Goal: Task Accomplishment & Management: Complete application form

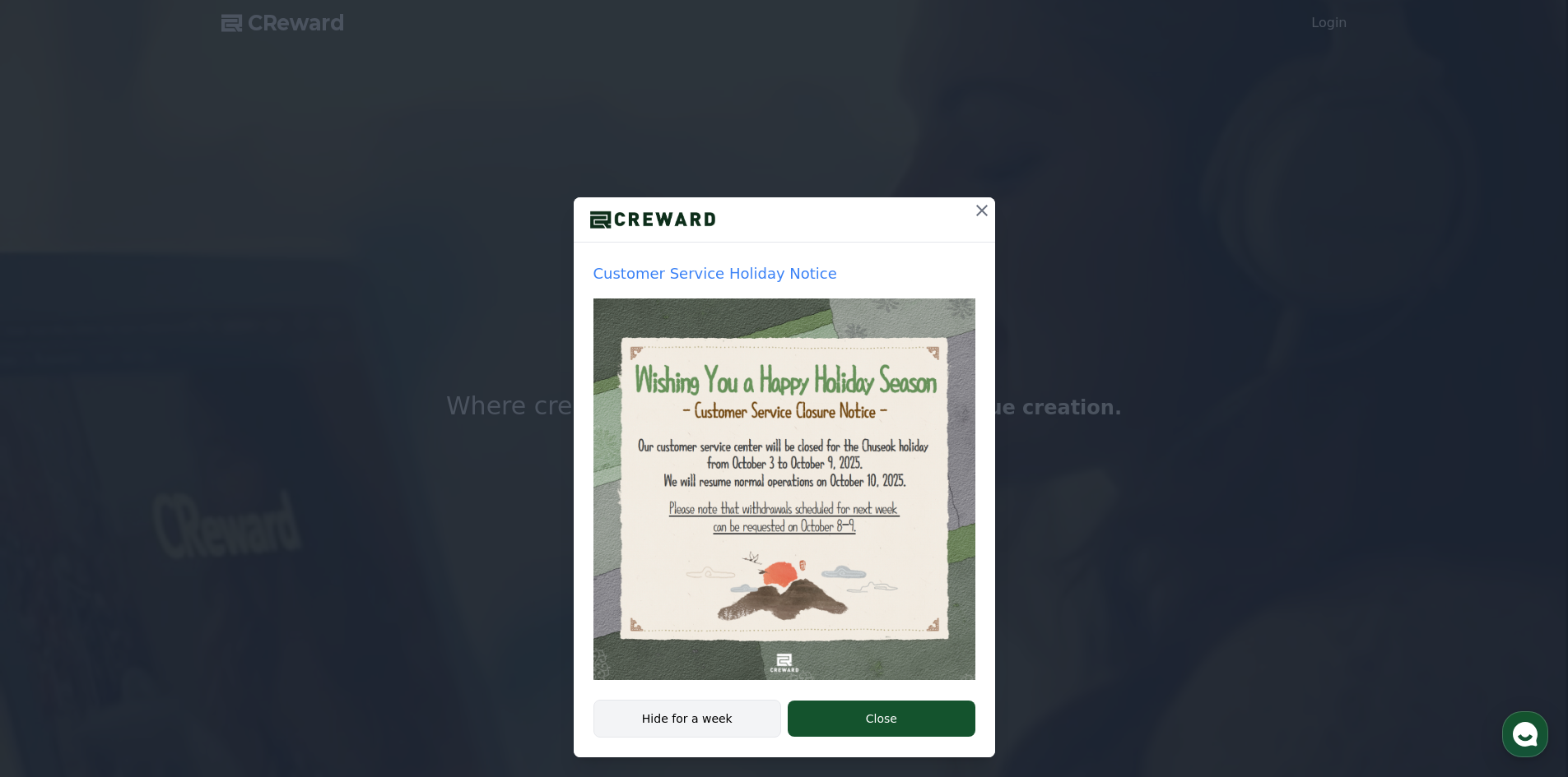
click at [723, 723] on button "Hide for a week" at bounding box center [687, 719] width 189 height 38
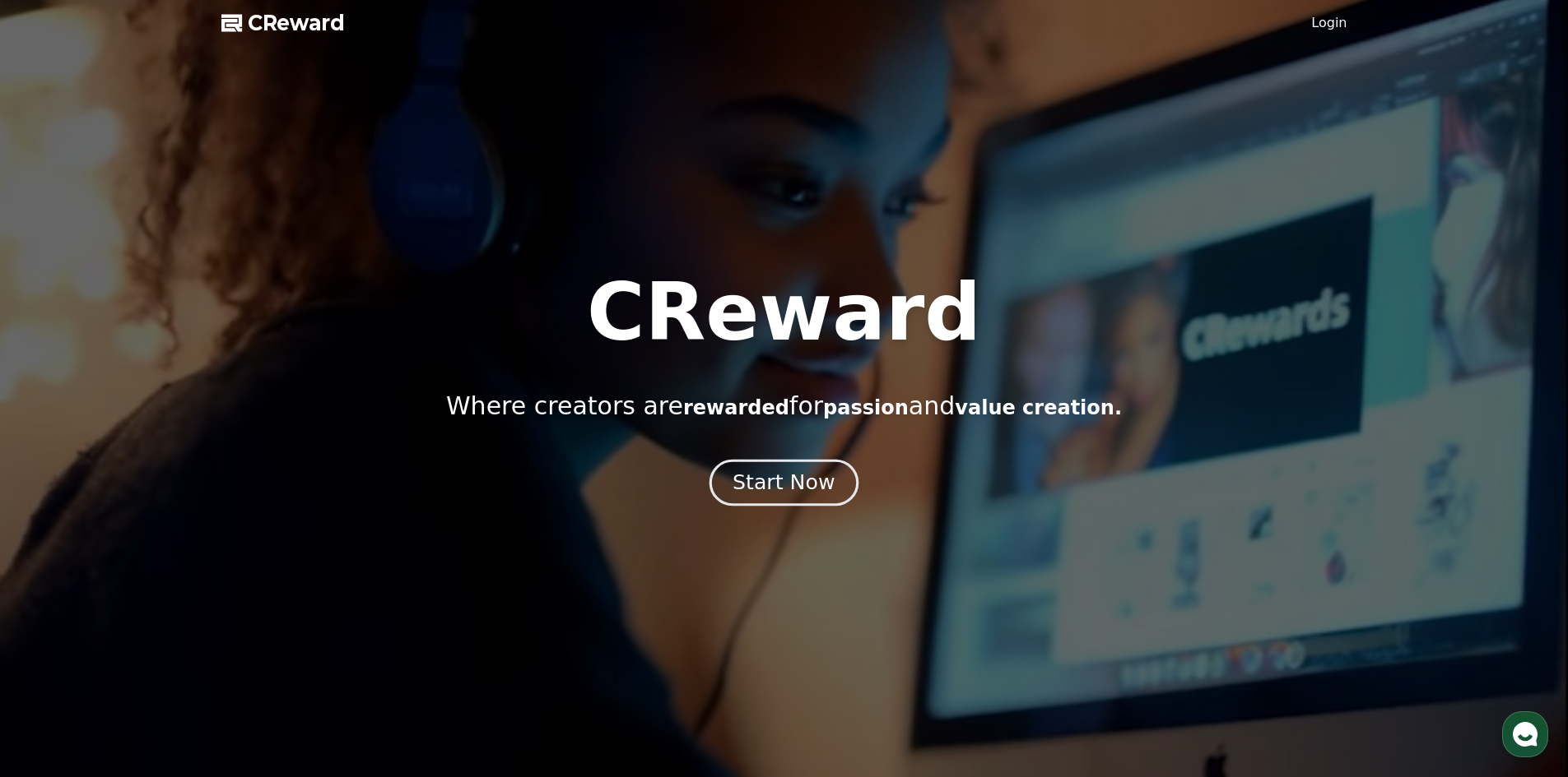
click at [786, 481] on div "Start Now" at bounding box center [784, 482] width 102 height 28
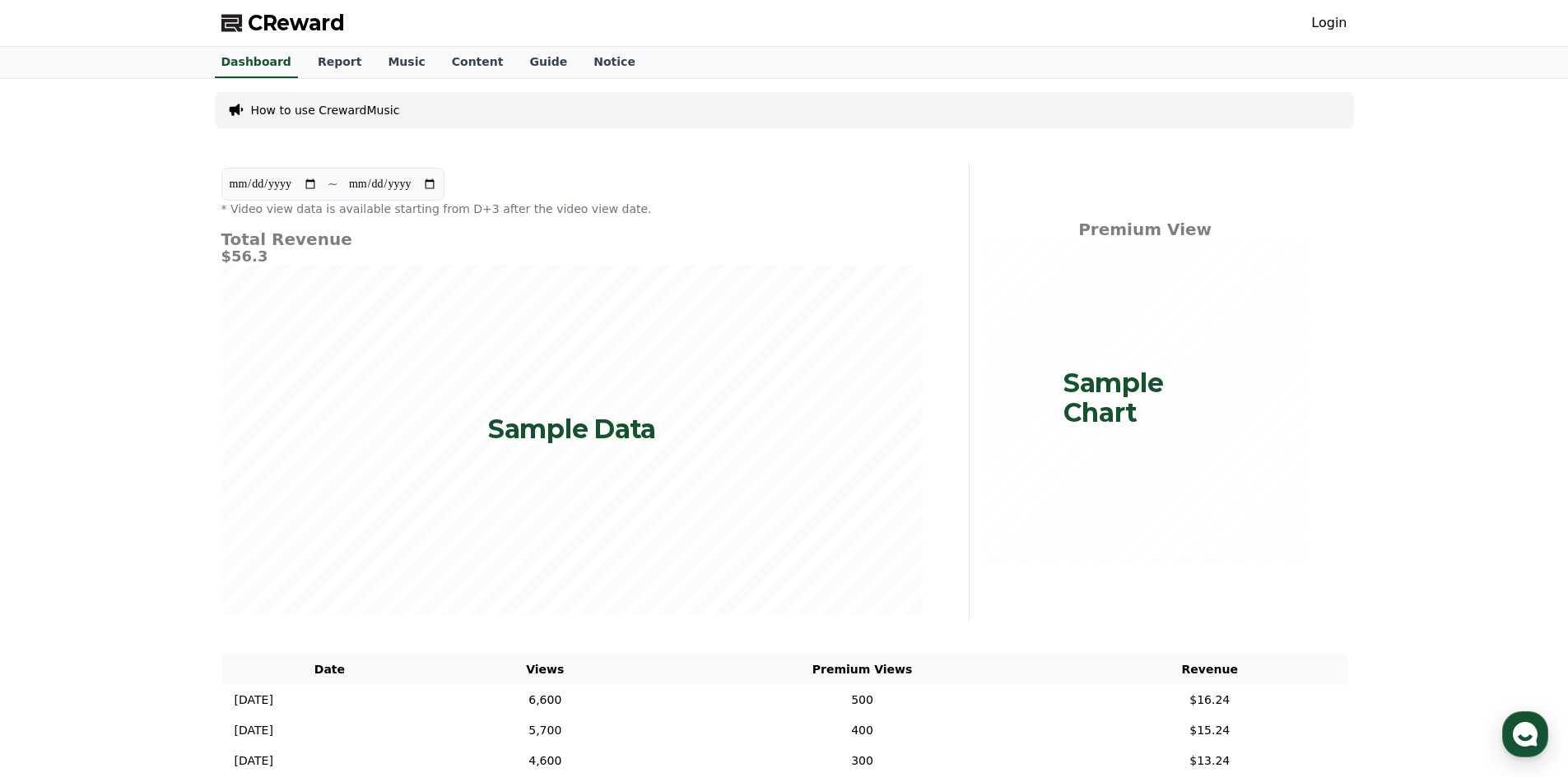
click at [1325, 25] on link "Login" at bounding box center [1329, 23] width 36 height 20
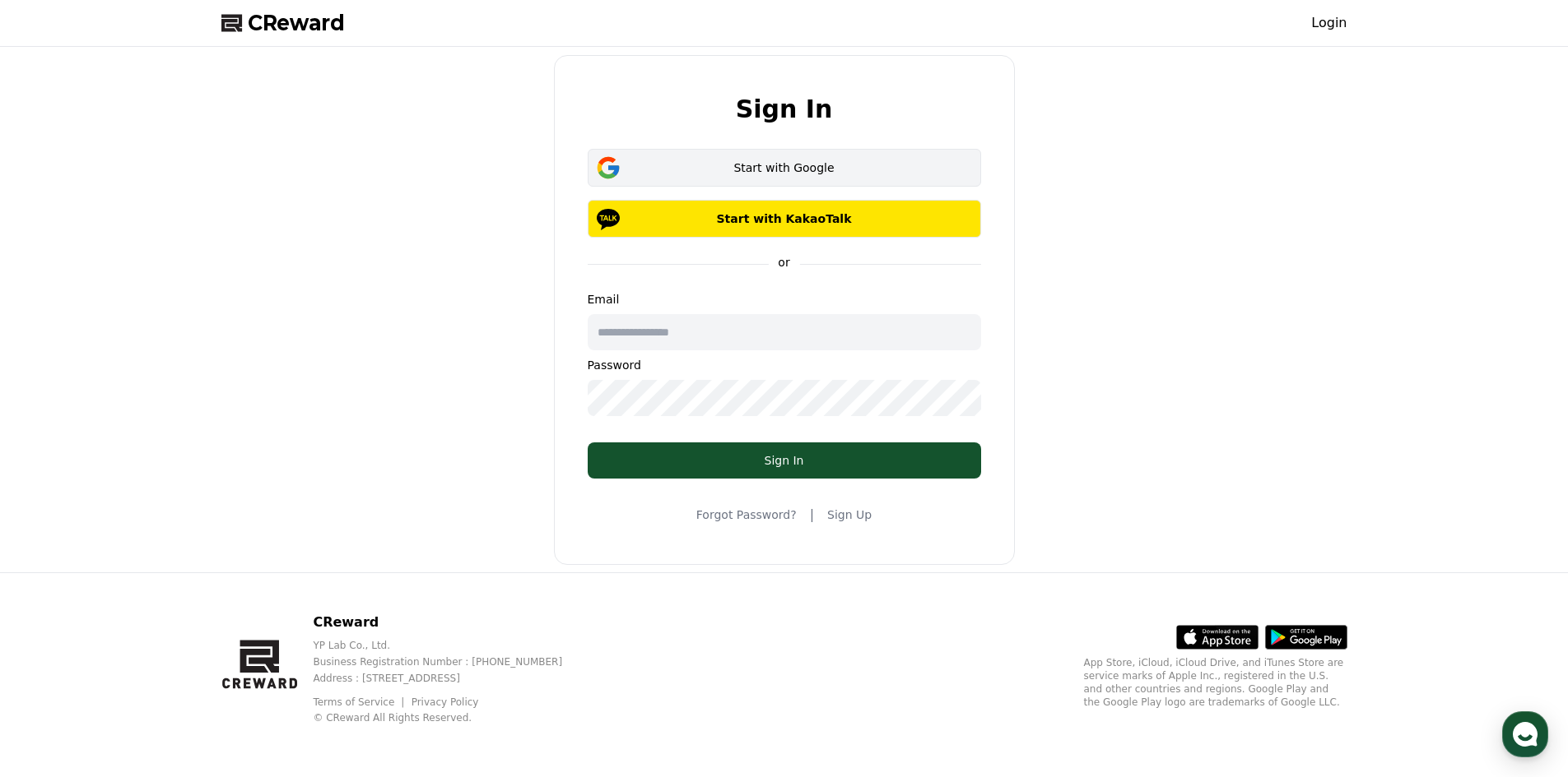
click at [786, 167] on div "Start with Google" at bounding box center [784, 167] width 345 height 16
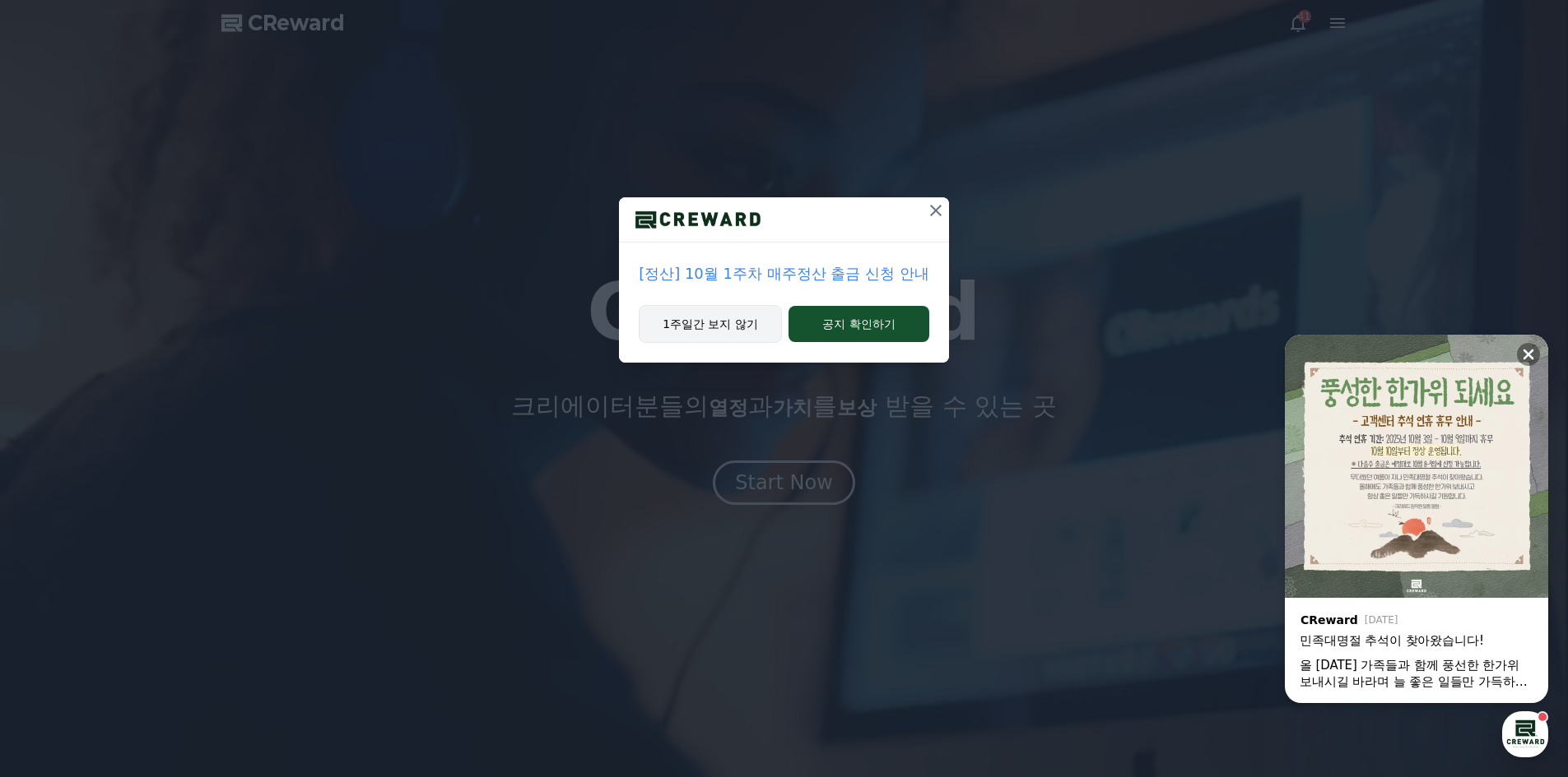
click at [746, 318] on button "1주일간 보지 않기" at bounding box center [710, 324] width 143 height 38
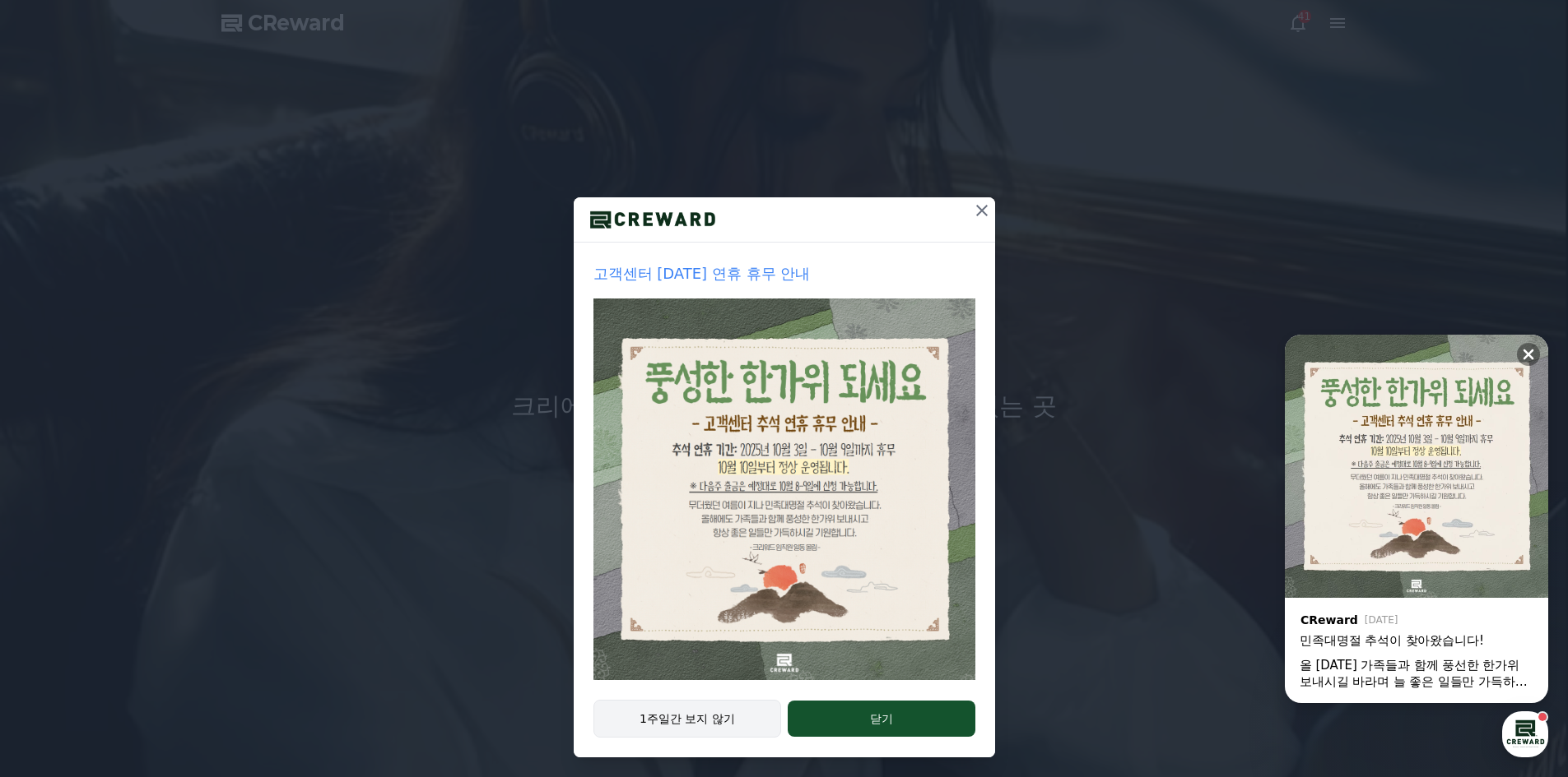
click at [697, 722] on button "1주일간 보지 않기" at bounding box center [687, 719] width 189 height 38
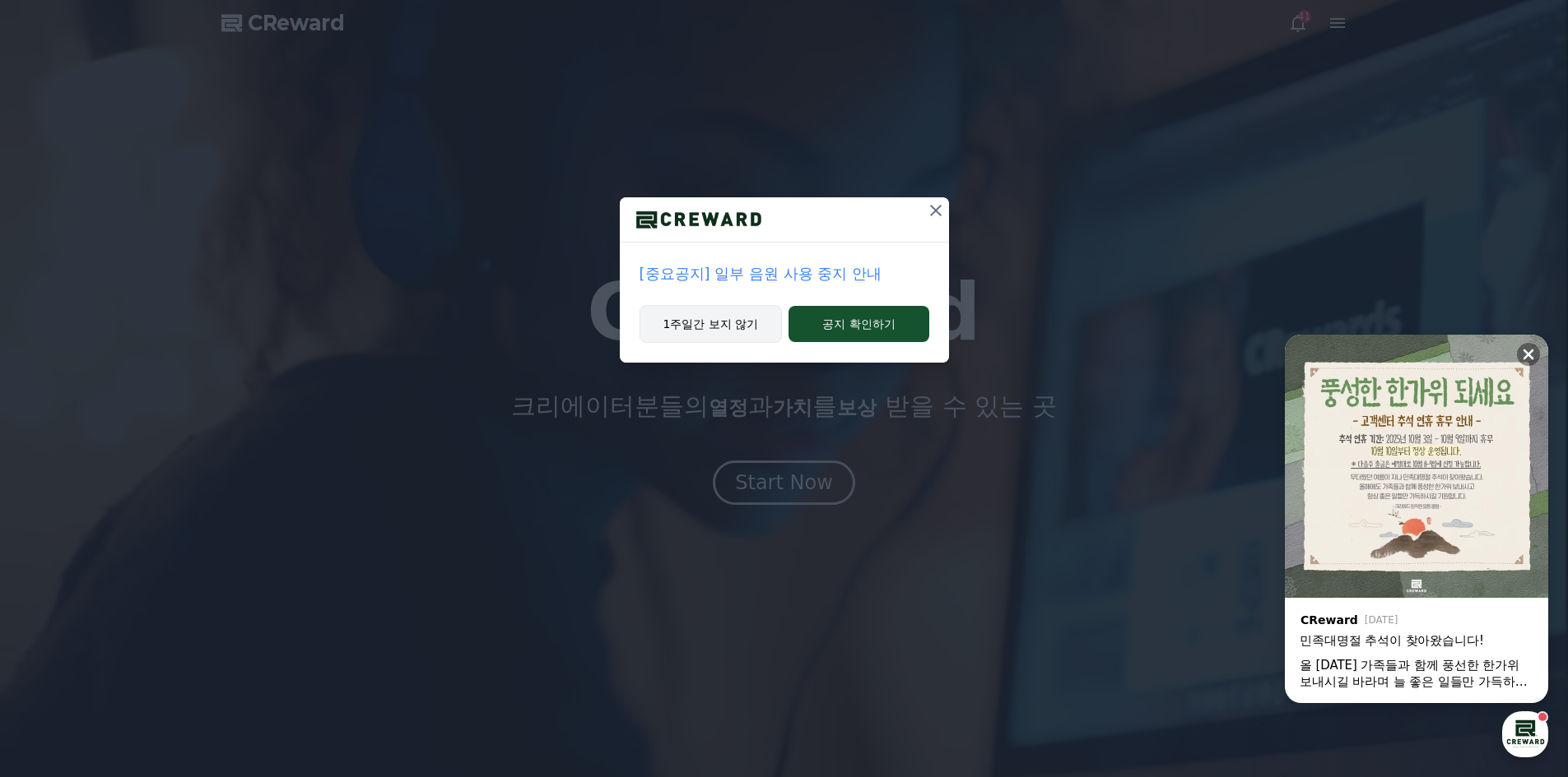
click at [709, 325] on button "1주일간 보지 않기" at bounding box center [711, 324] width 143 height 38
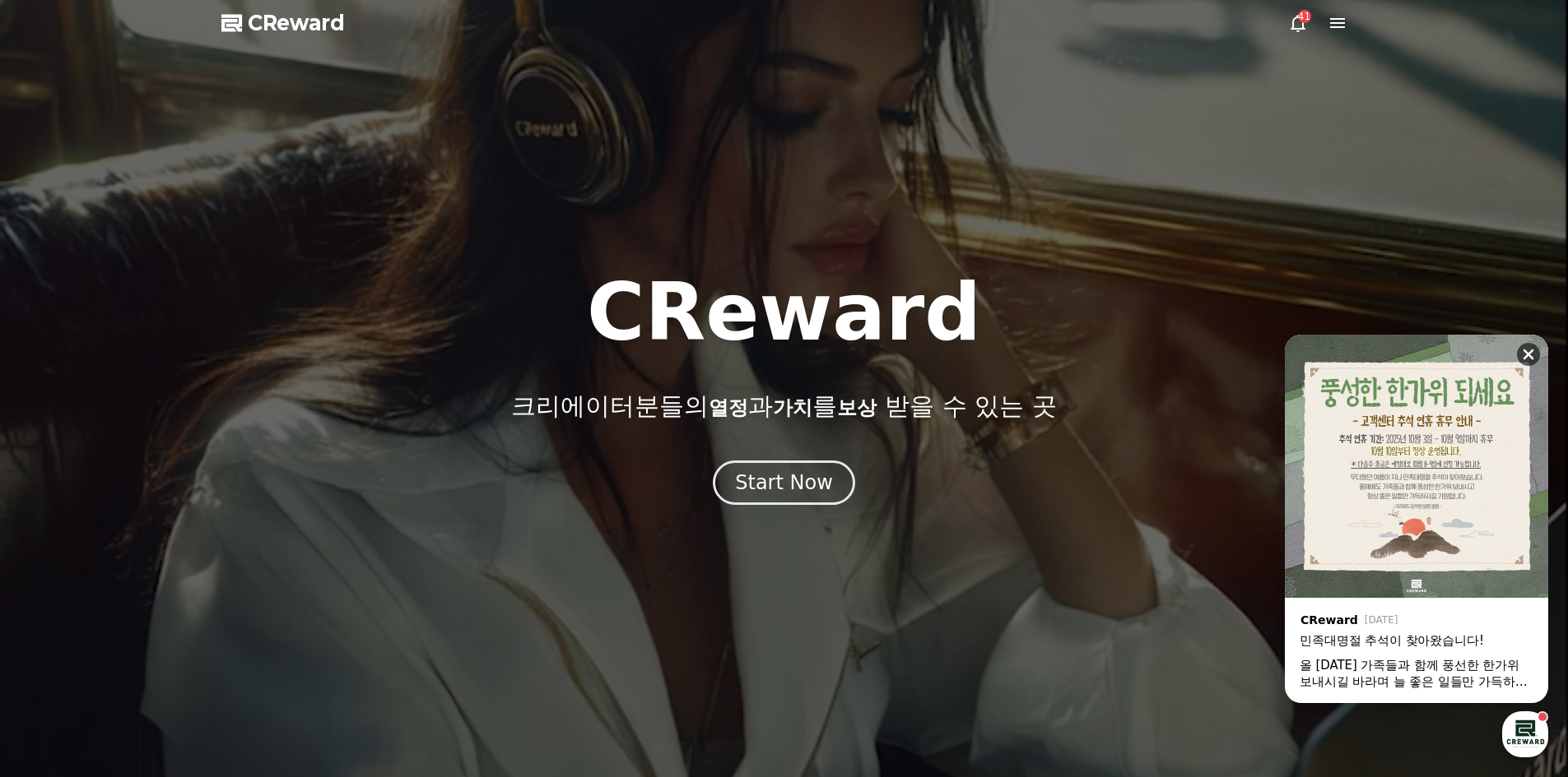
click at [1527, 358] on icon at bounding box center [1528, 354] width 16 height 16
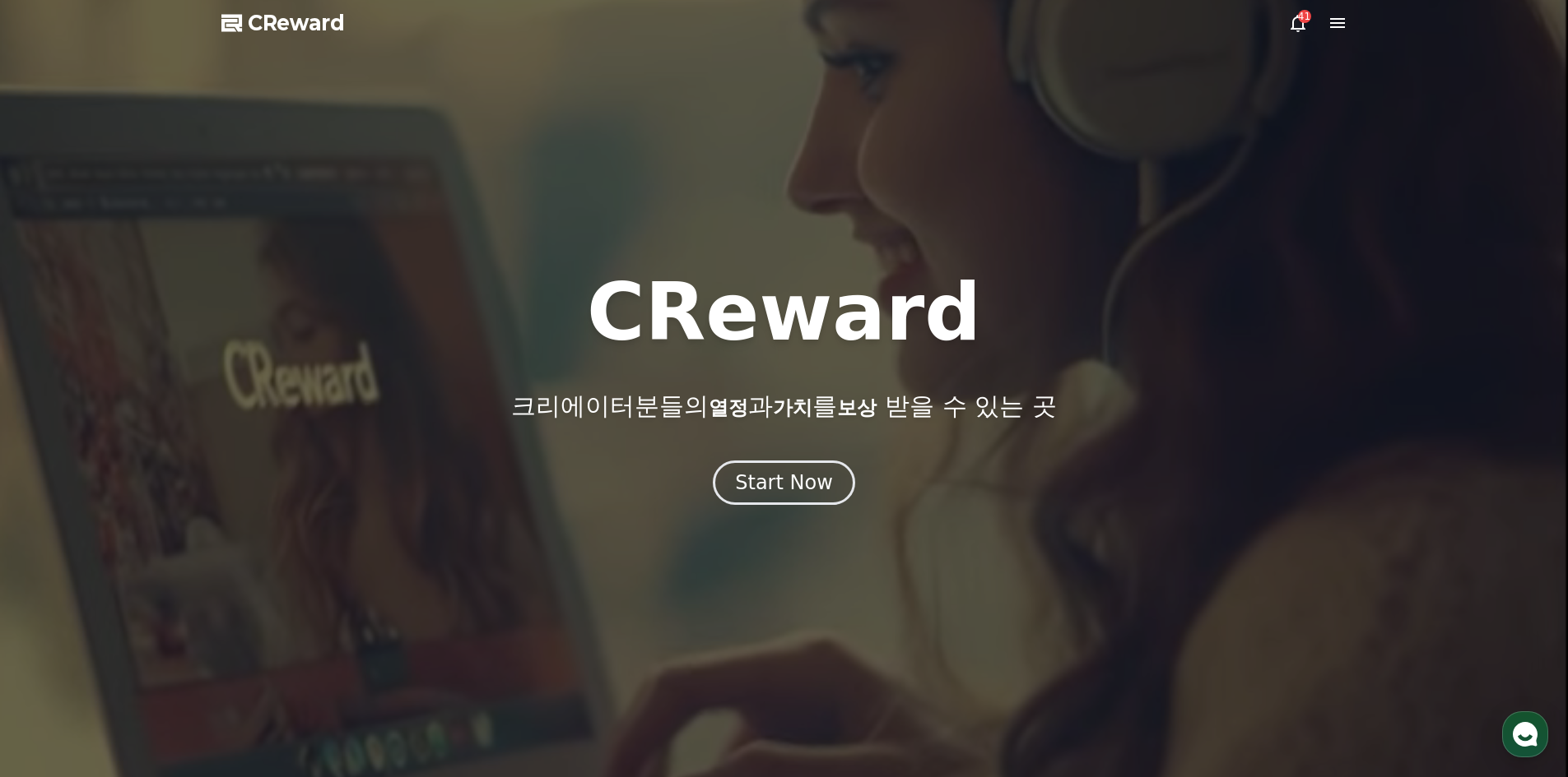
click at [1298, 27] on icon at bounding box center [1298, 23] width 20 height 20
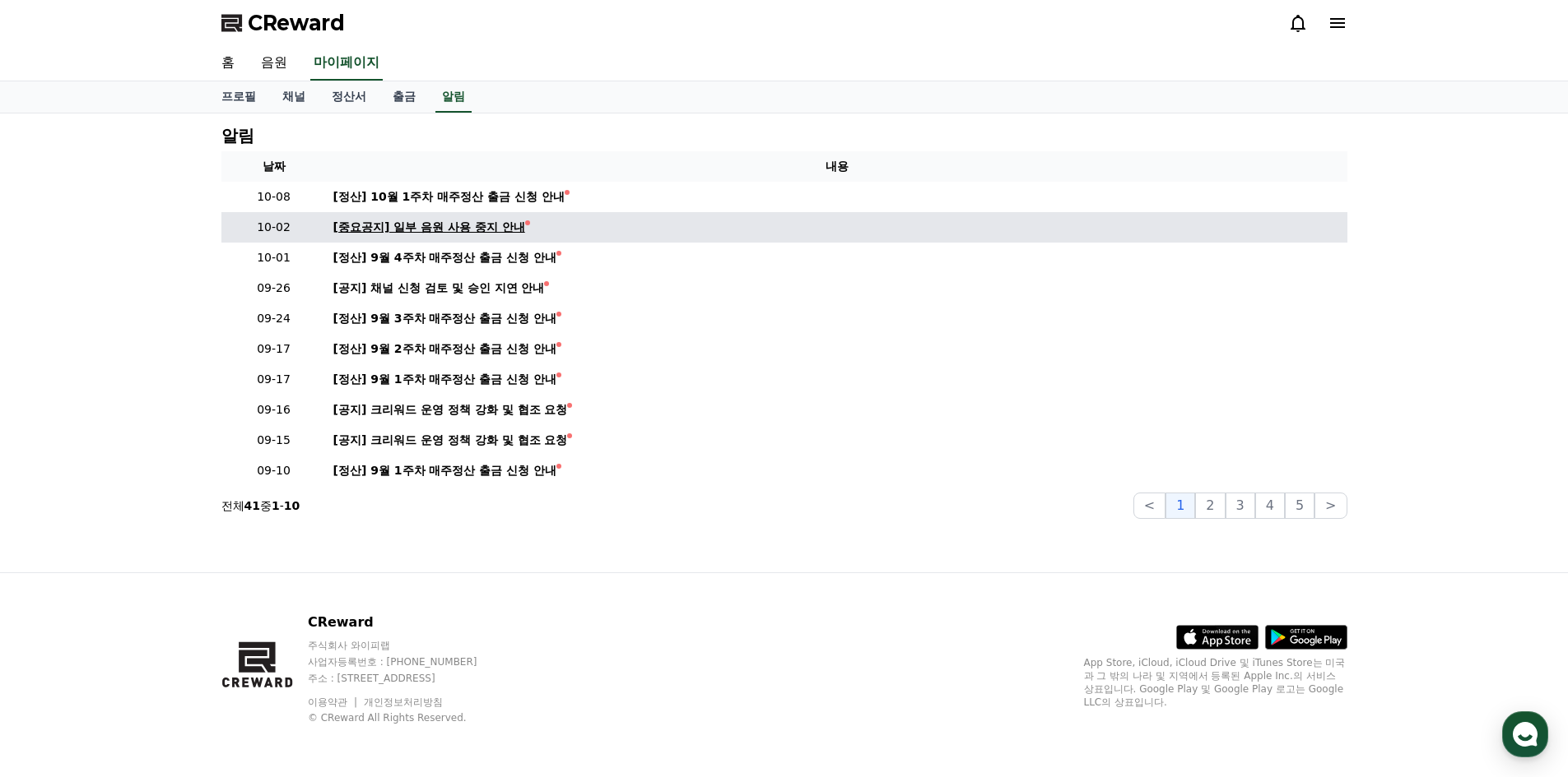
click at [479, 224] on div "[중요공지] 일부 음원 사용 중지 안내" at bounding box center [429, 227] width 191 height 17
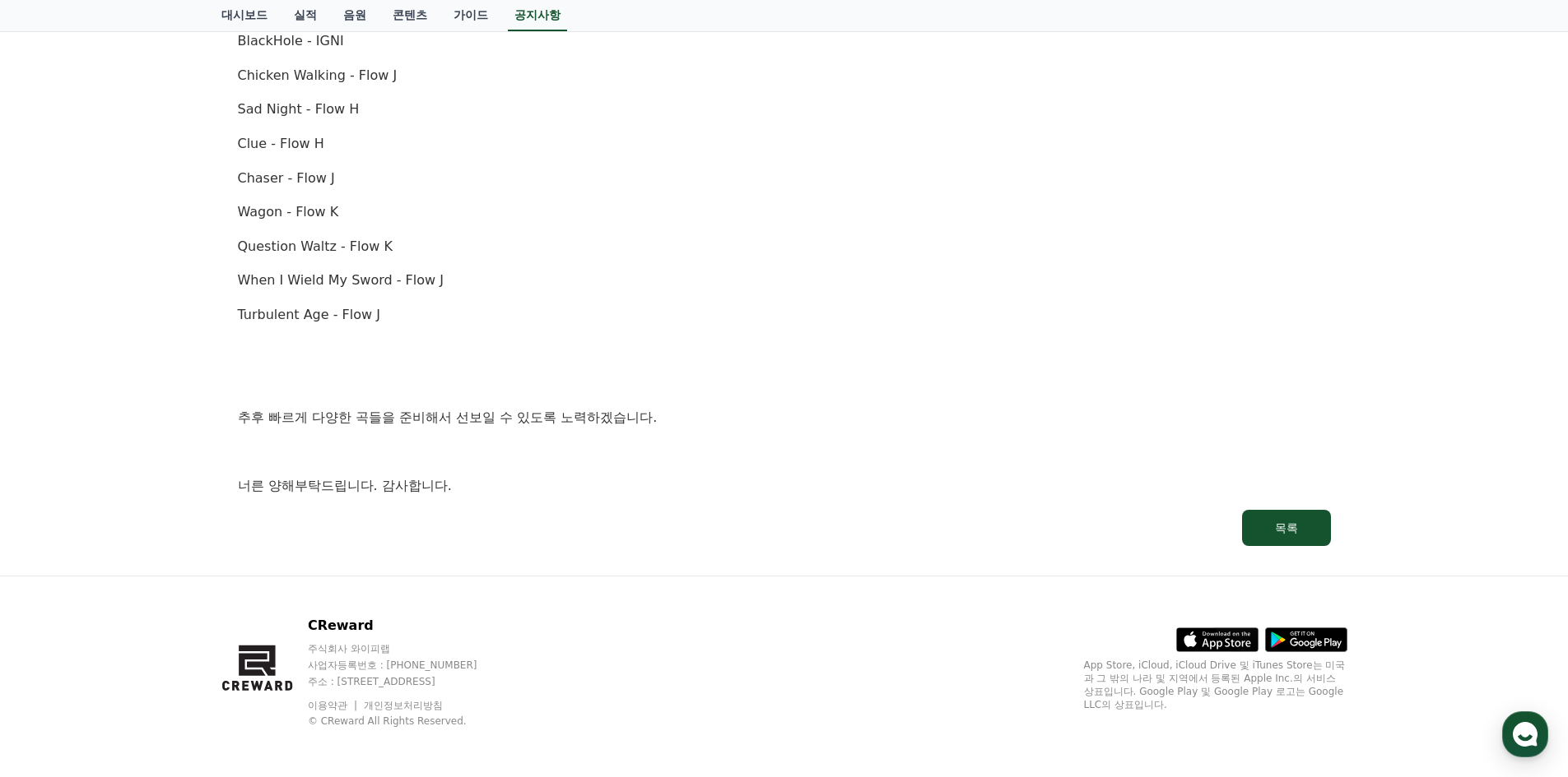
scroll to position [207, 0]
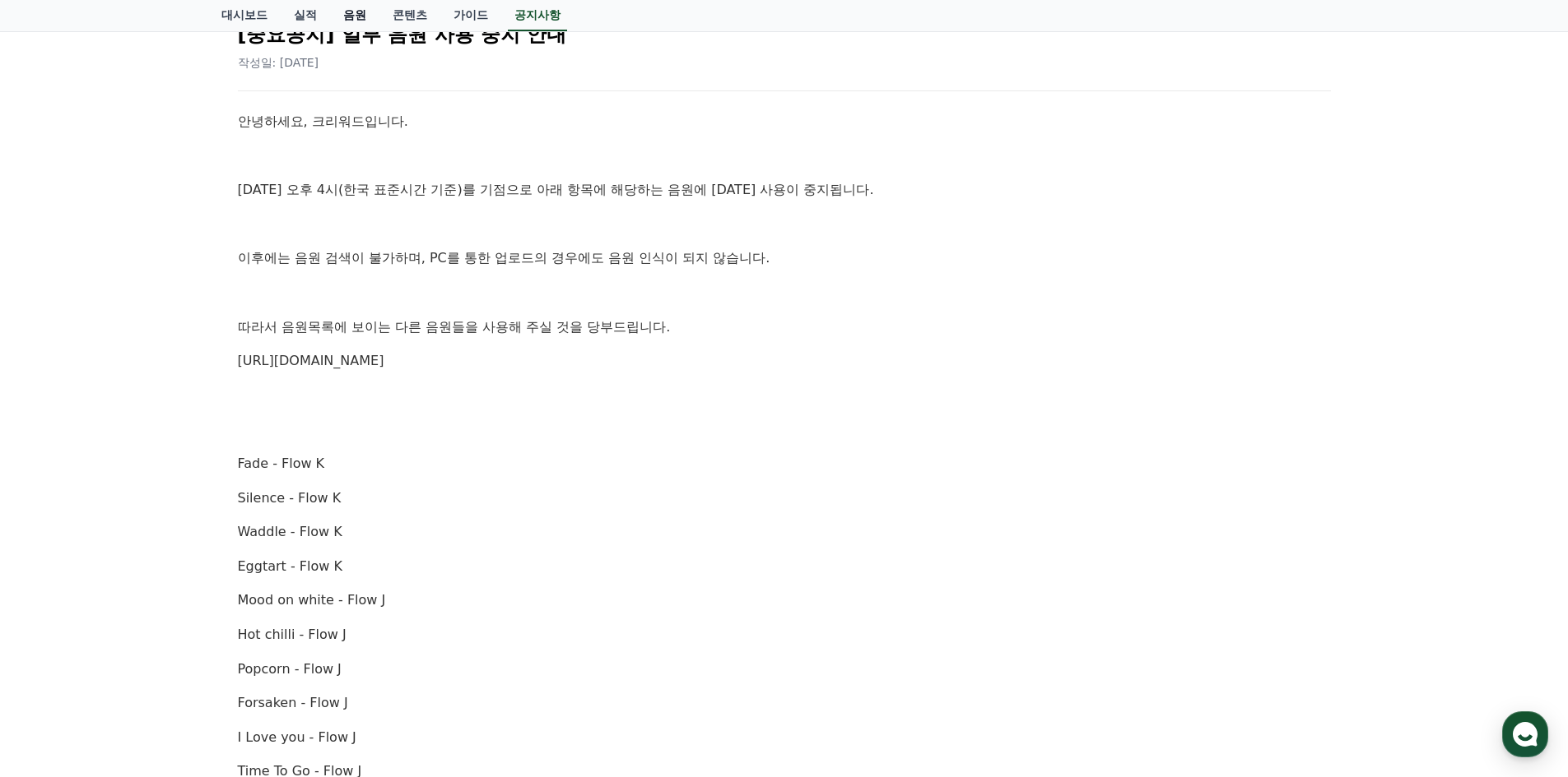
click at [355, 15] on link "음원" at bounding box center [354, 15] width 49 height 31
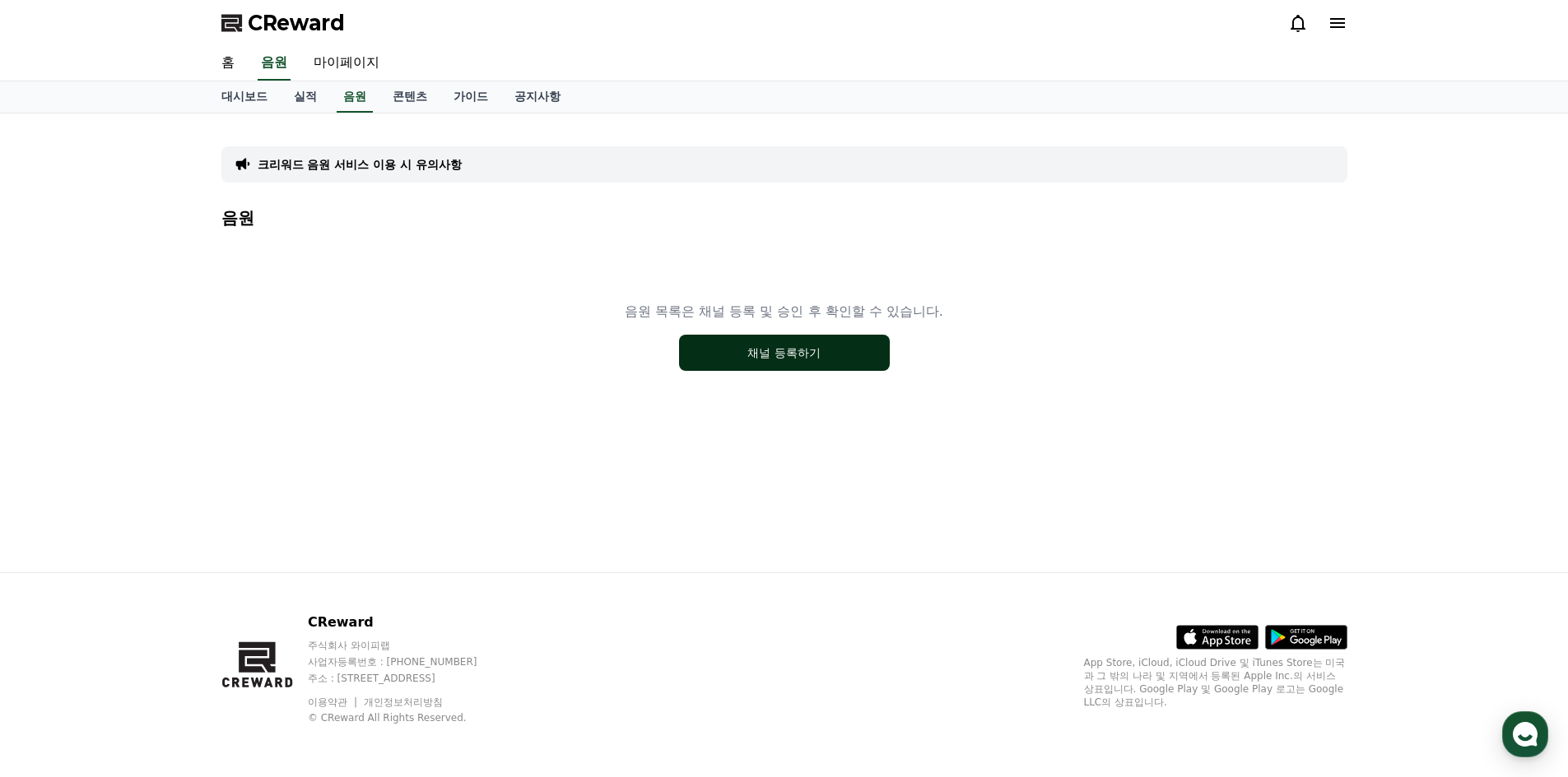
click at [812, 350] on button "채널 등록하기" at bounding box center [784, 352] width 211 height 36
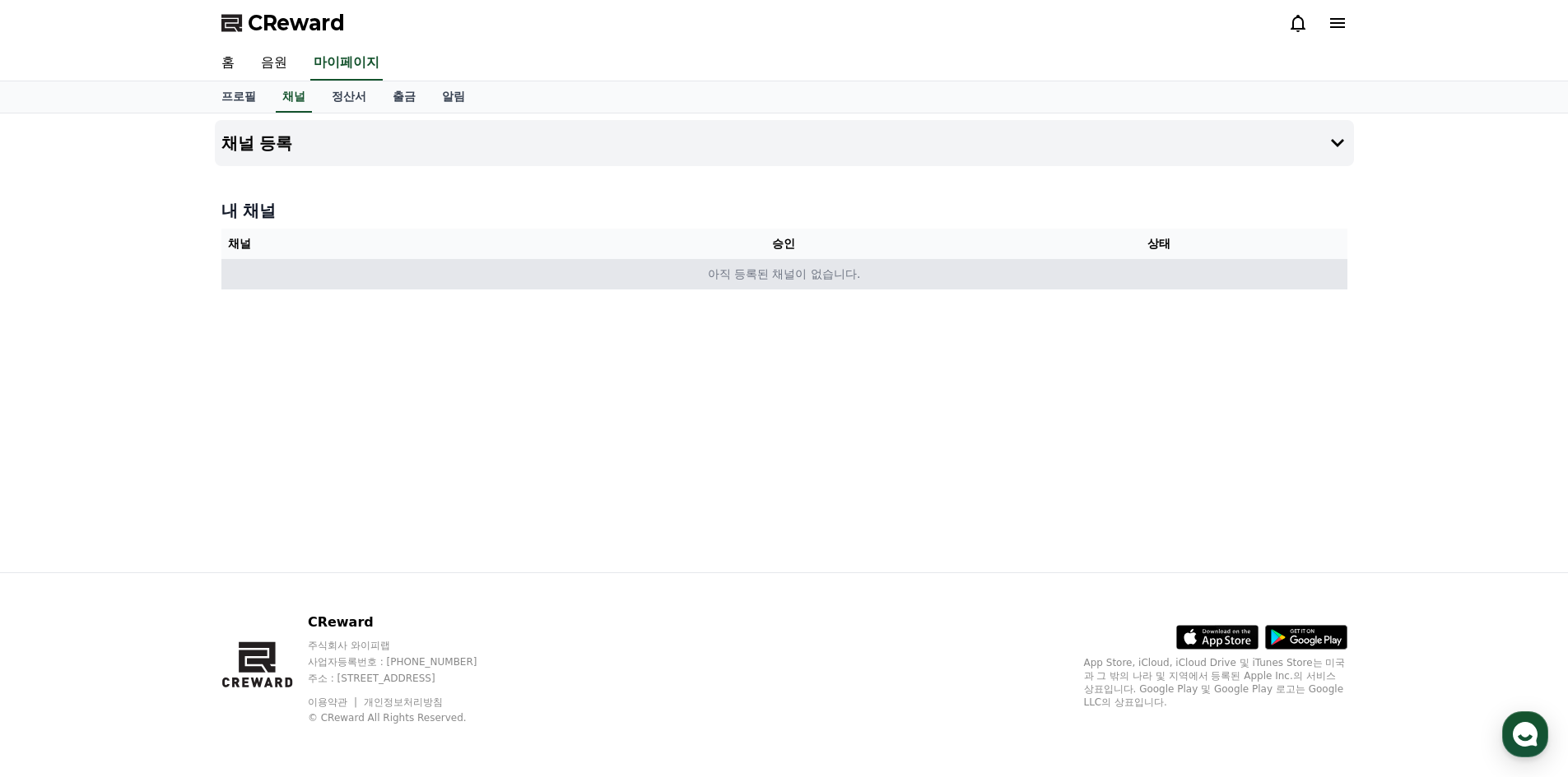
click at [698, 278] on td "아직 등록된 채널이 없습니다." at bounding box center [784, 274] width 1126 height 30
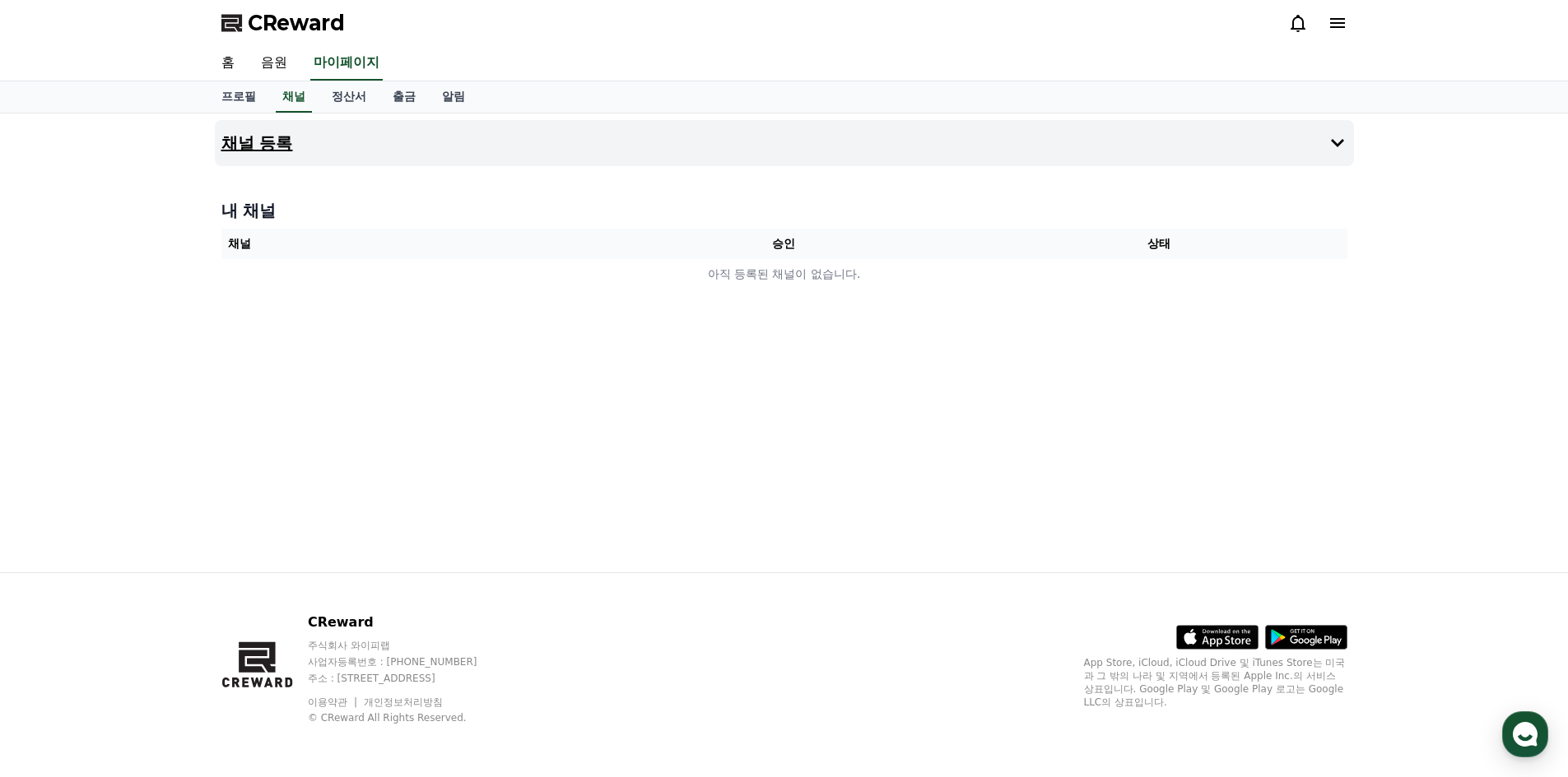
click at [683, 144] on button "채널 등록" at bounding box center [784, 143] width 1139 height 46
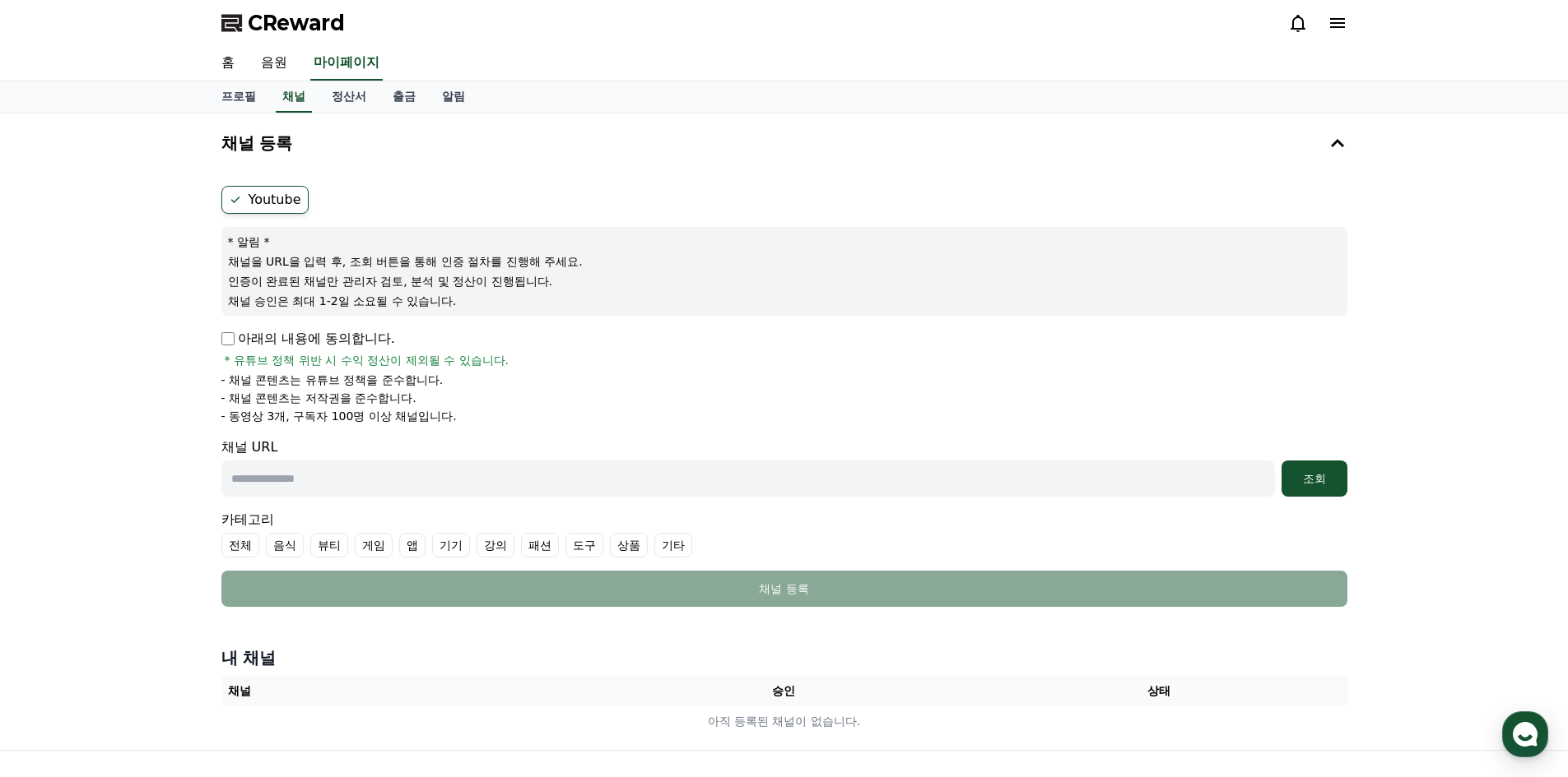
click at [273, 199] on label "Youtube" at bounding box center [265, 199] width 88 height 28
click at [402, 472] on input "text" at bounding box center [748, 478] width 1054 height 36
click at [284, 486] on input "text" at bounding box center [748, 478] width 1054 height 36
paste input "**********"
type input "**********"
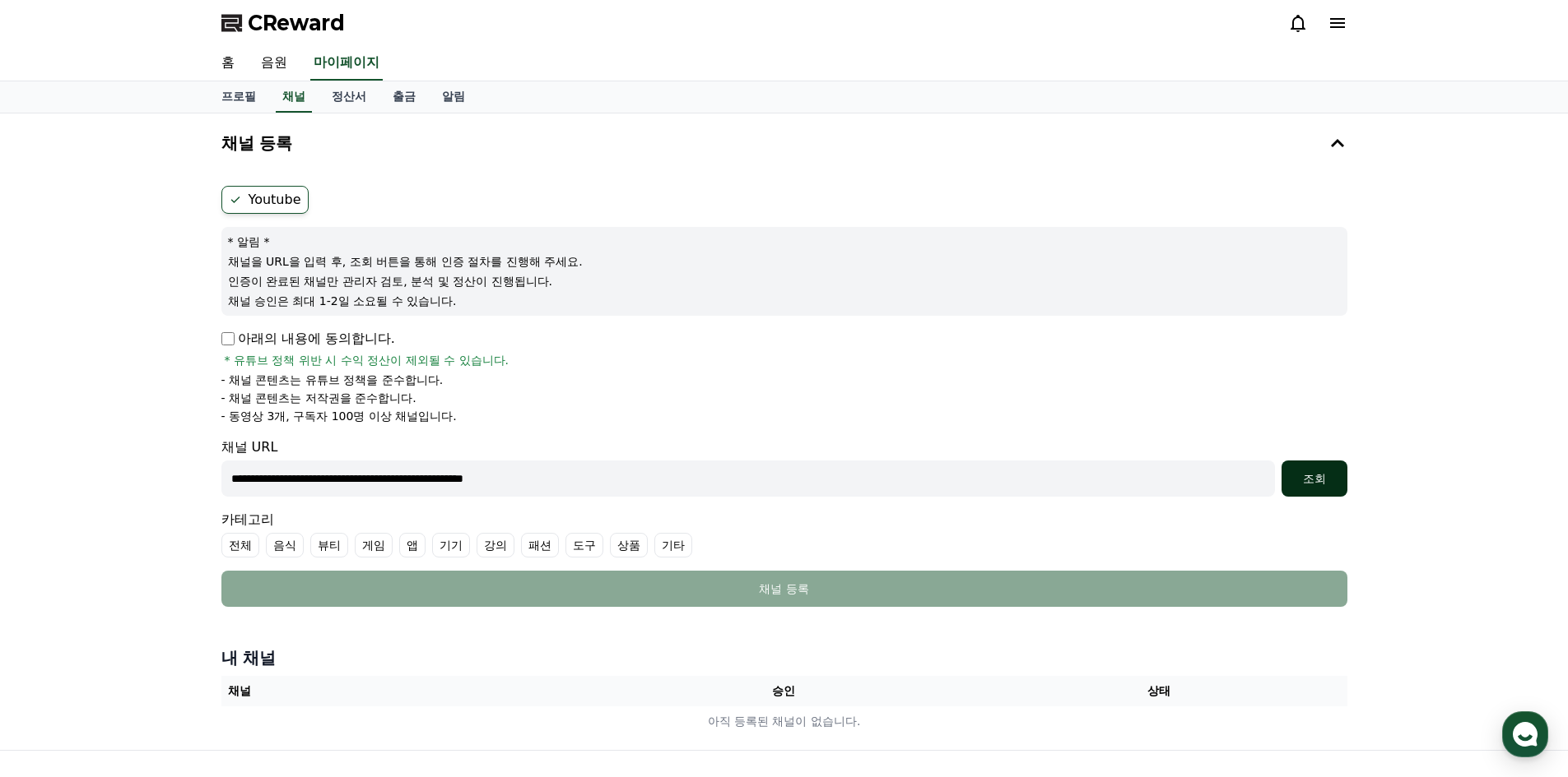
click at [1321, 477] on div "조회" at bounding box center [1314, 478] width 53 height 16
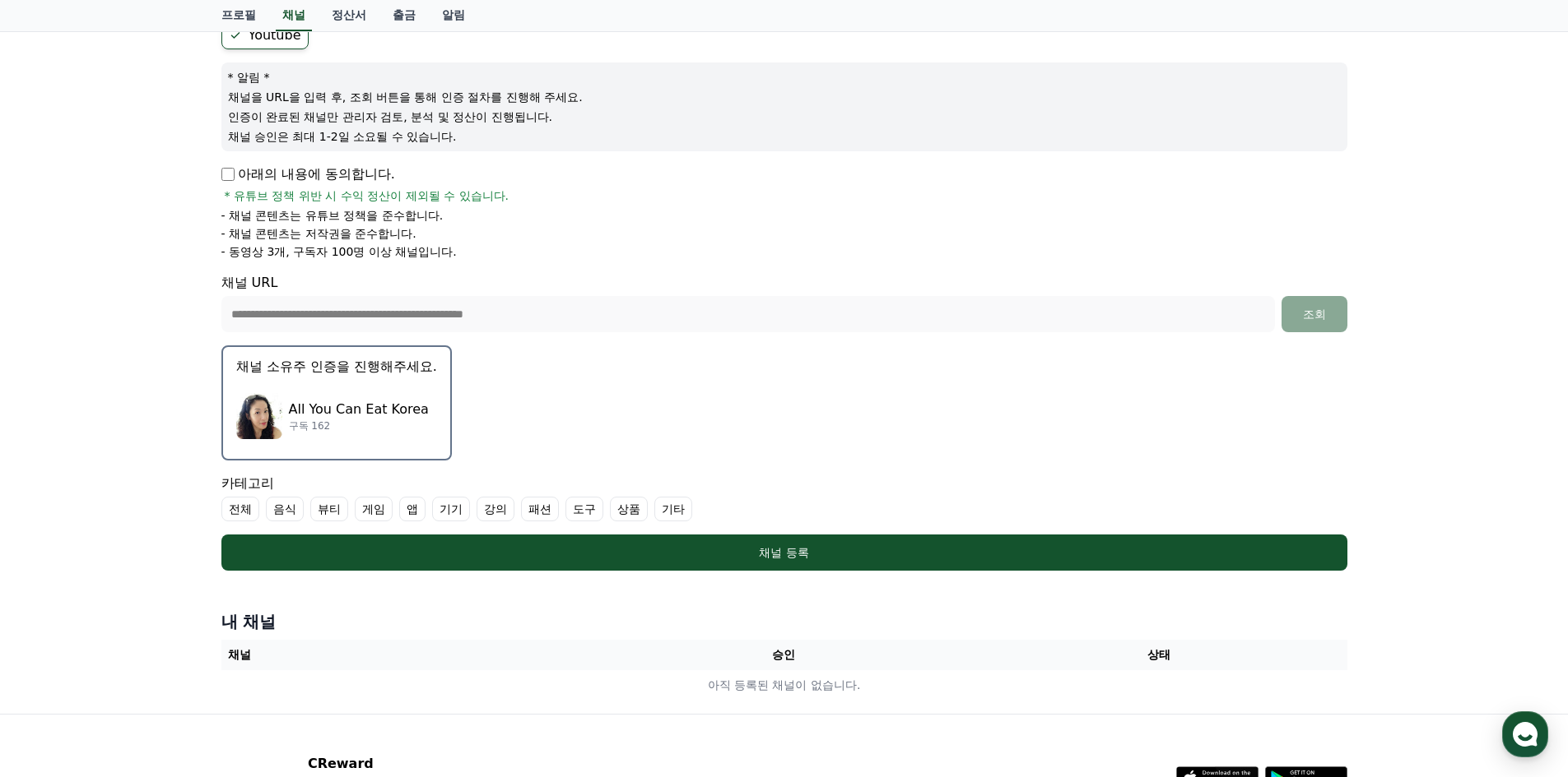
scroll to position [247, 0]
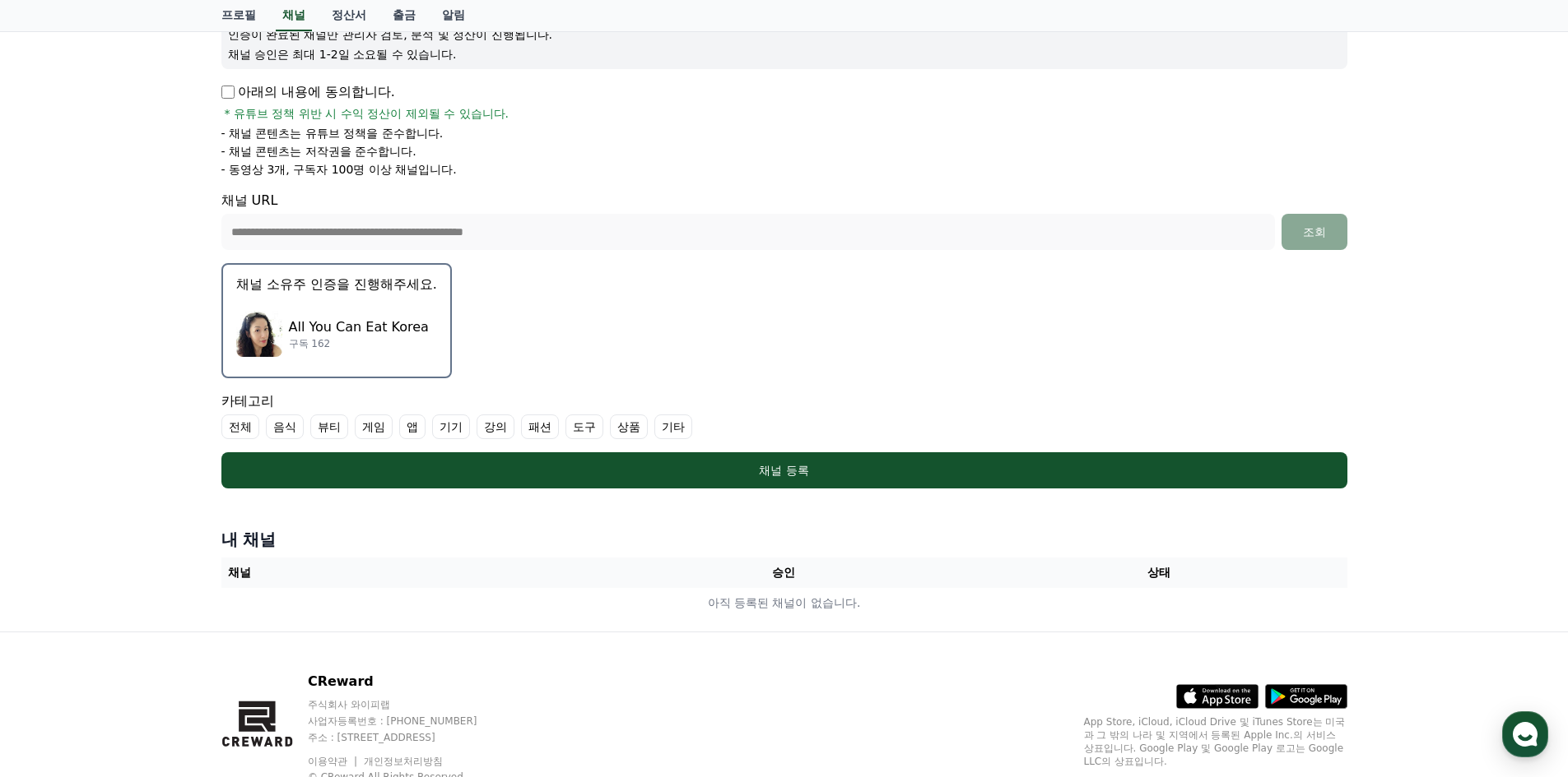
click at [372, 324] on p "All You Can Eat Korea" at bounding box center [359, 327] width 140 height 20
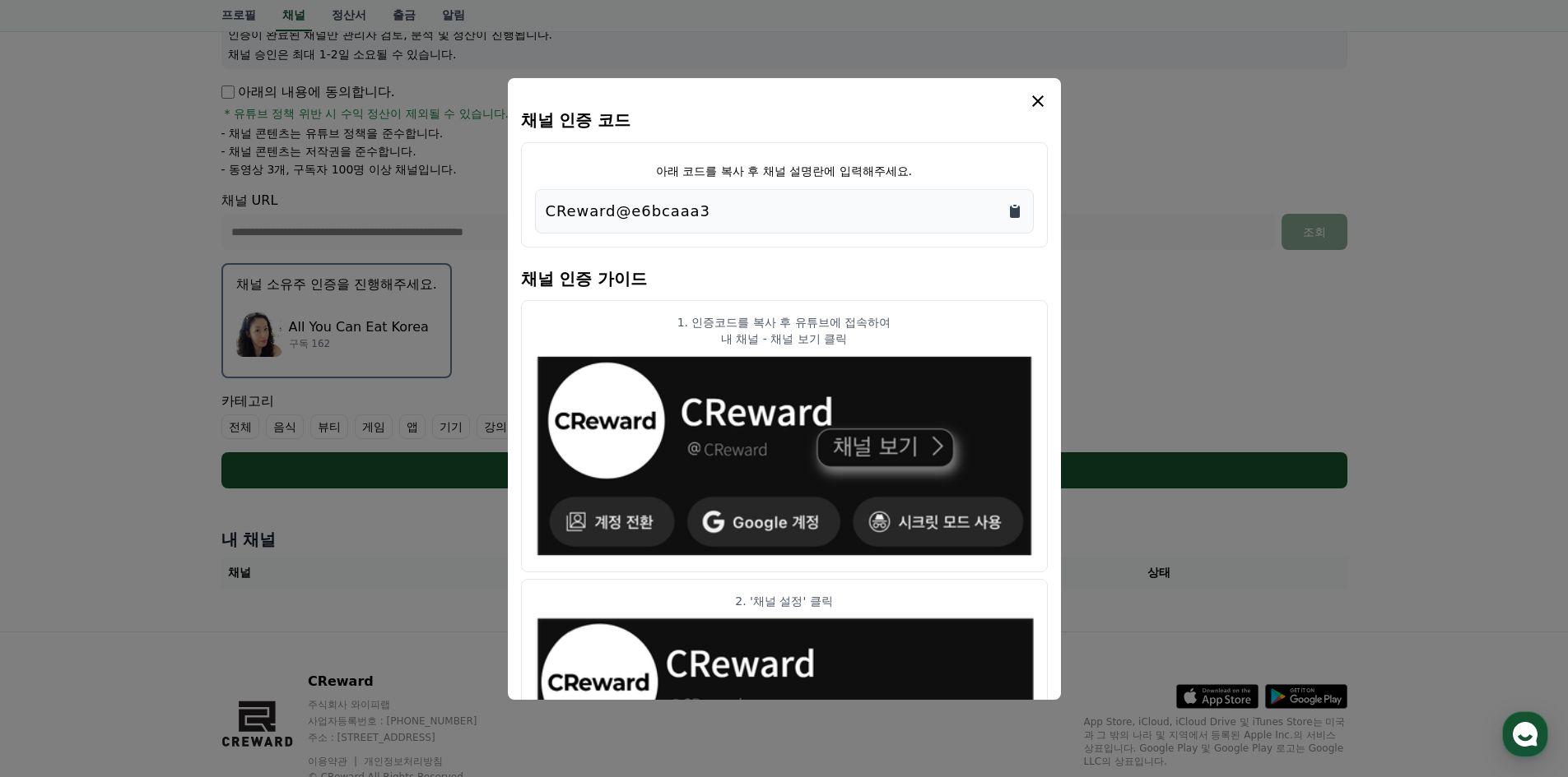
click at [1015, 207] on icon "Copy to clipboard" at bounding box center [1014, 211] width 16 height 16
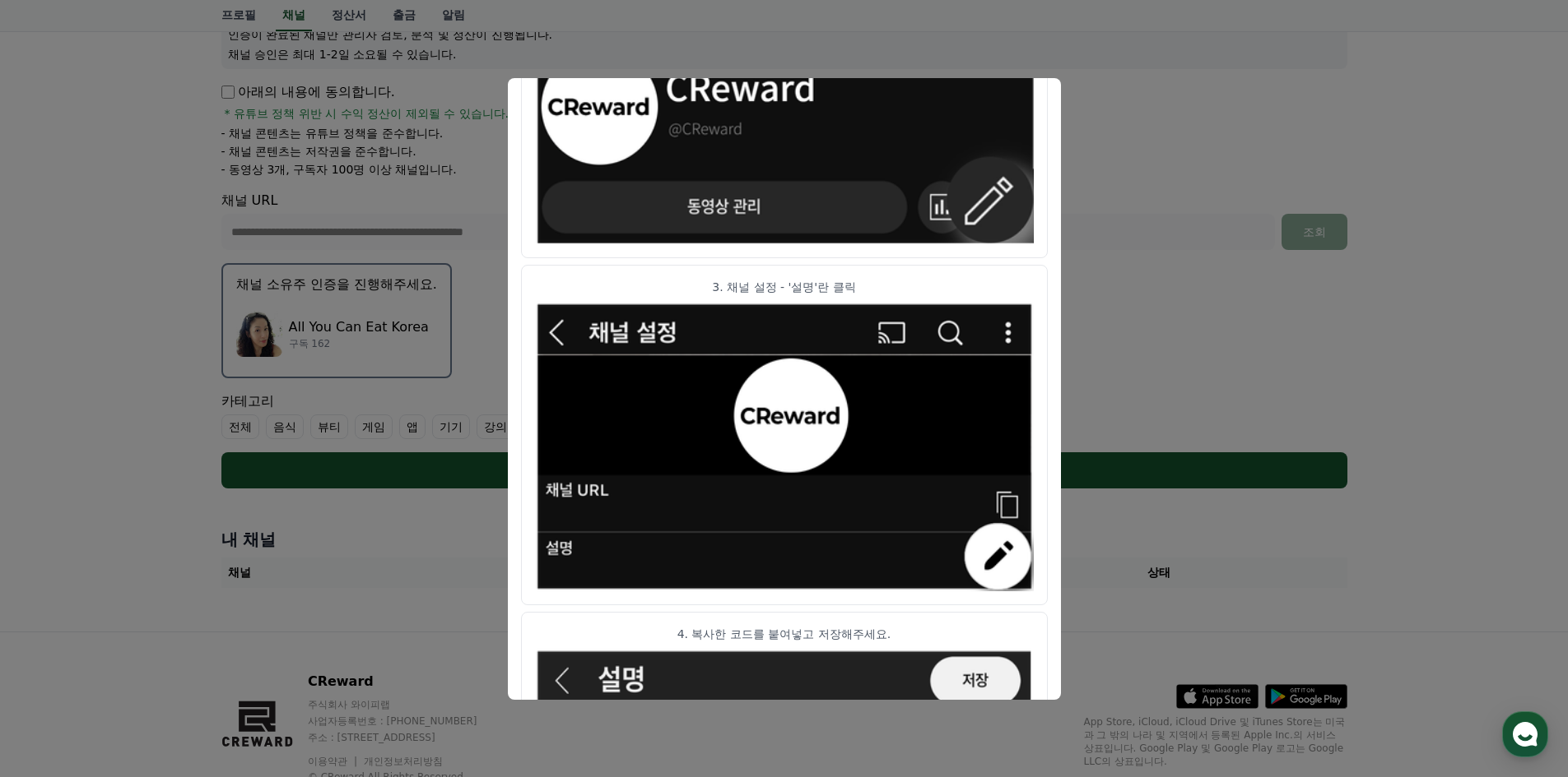
scroll to position [798, 0]
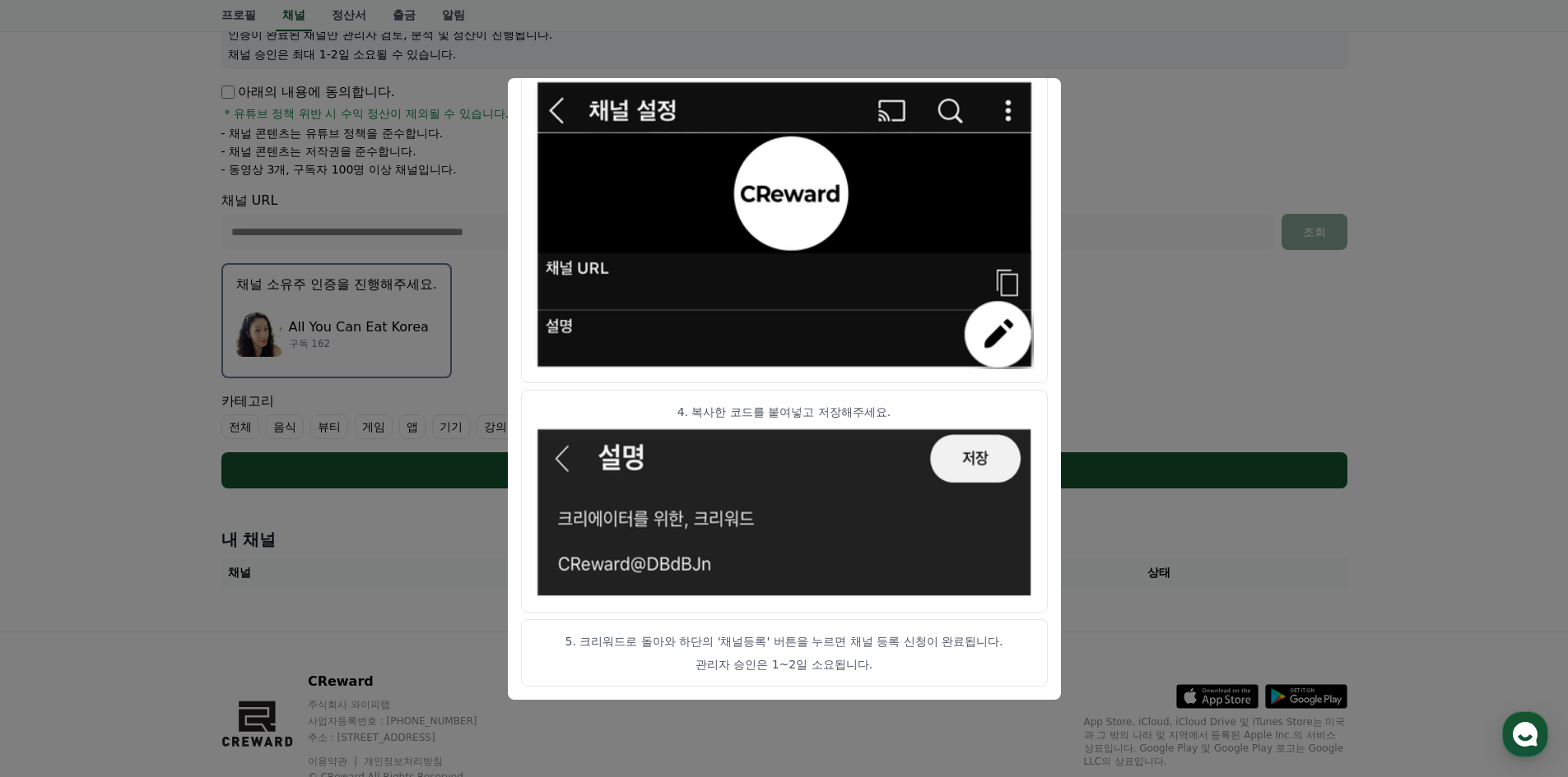
click at [1263, 148] on button "close modal" at bounding box center [784, 388] width 1568 height 777
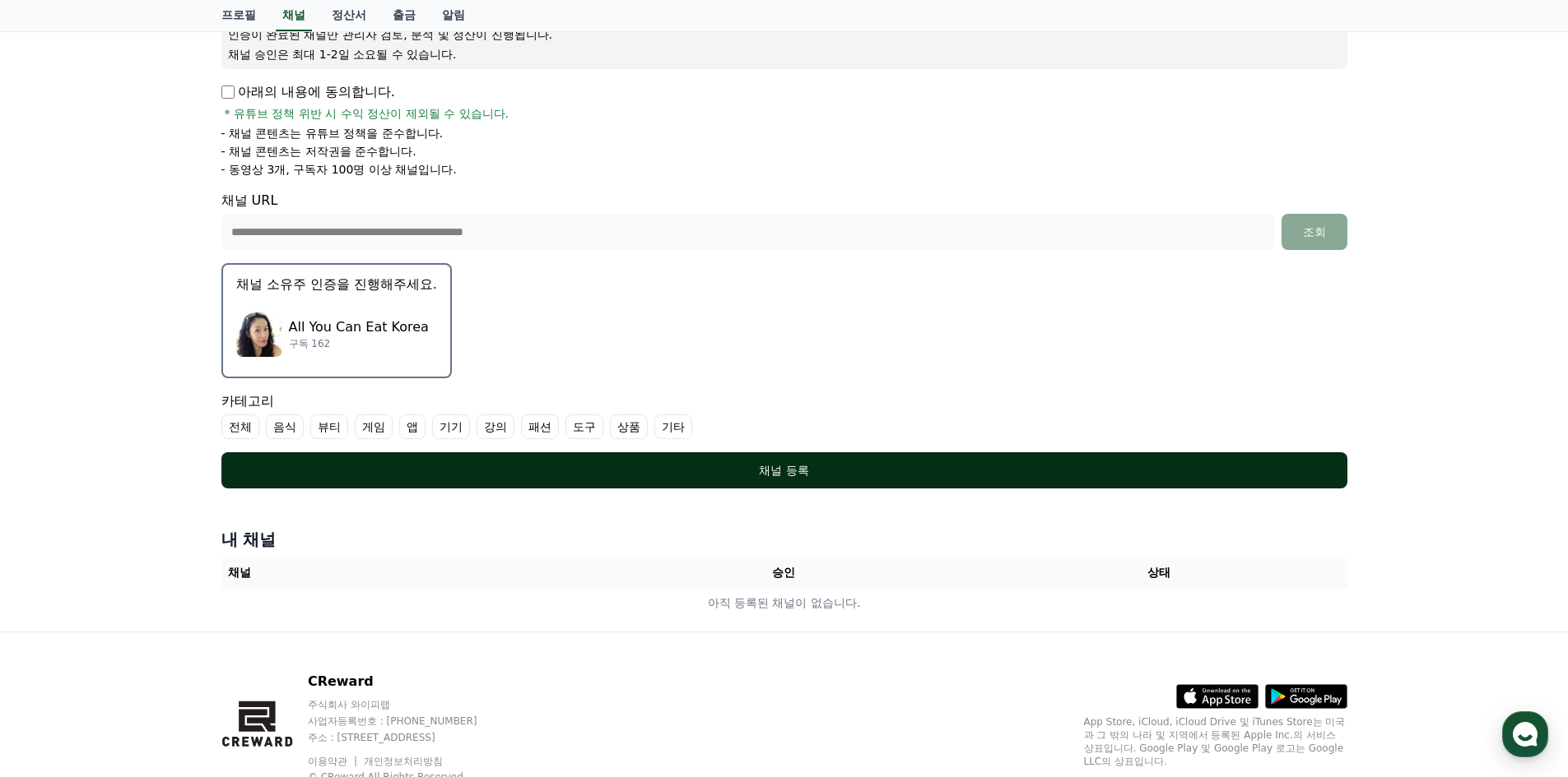
click at [793, 468] on div "채널 등록" at bounding box center [784, 470] width 1060 height 16
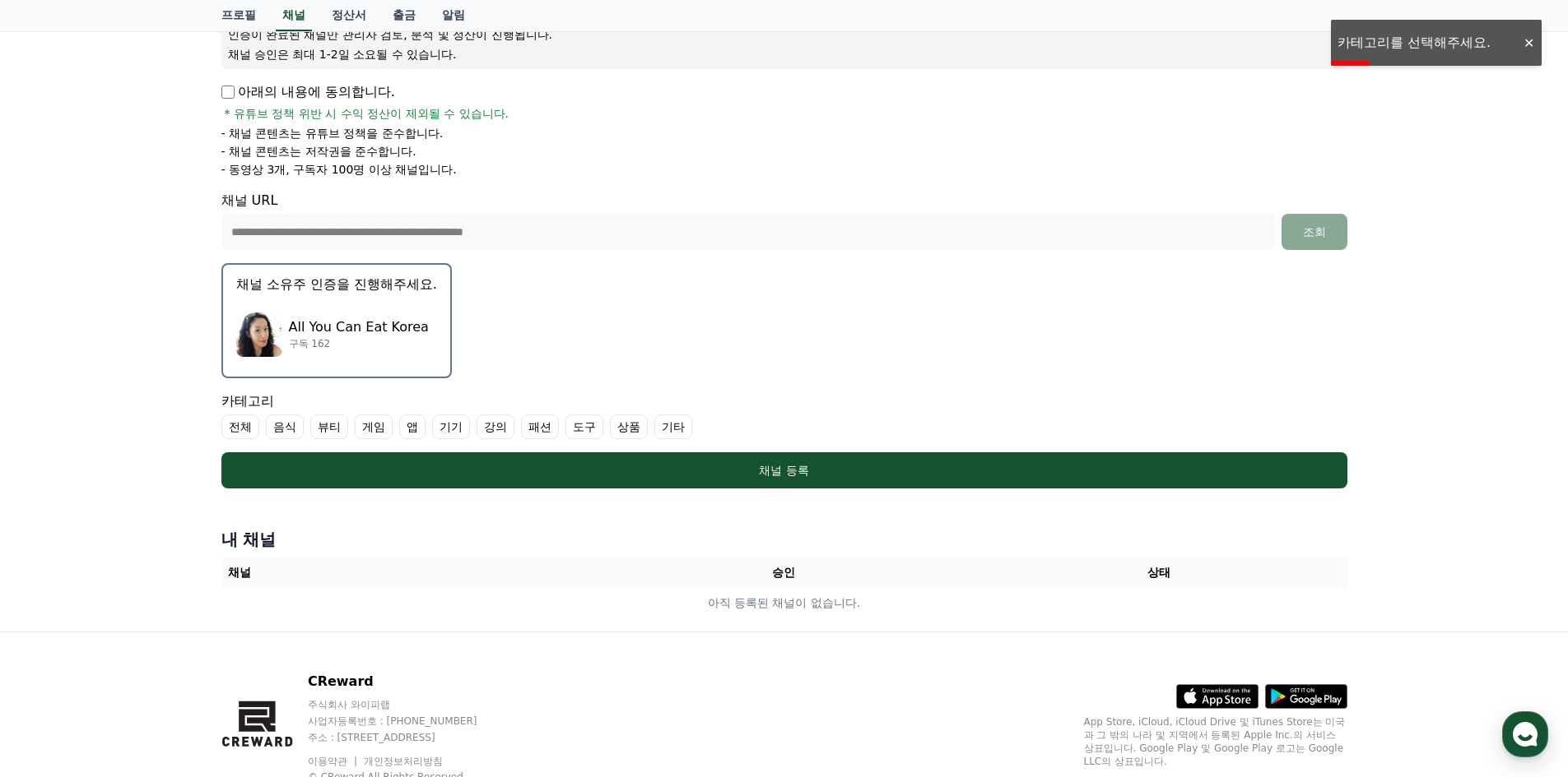
click at [283, 427] on label "음식" at bounding box center [284, 427] width 38 height 25
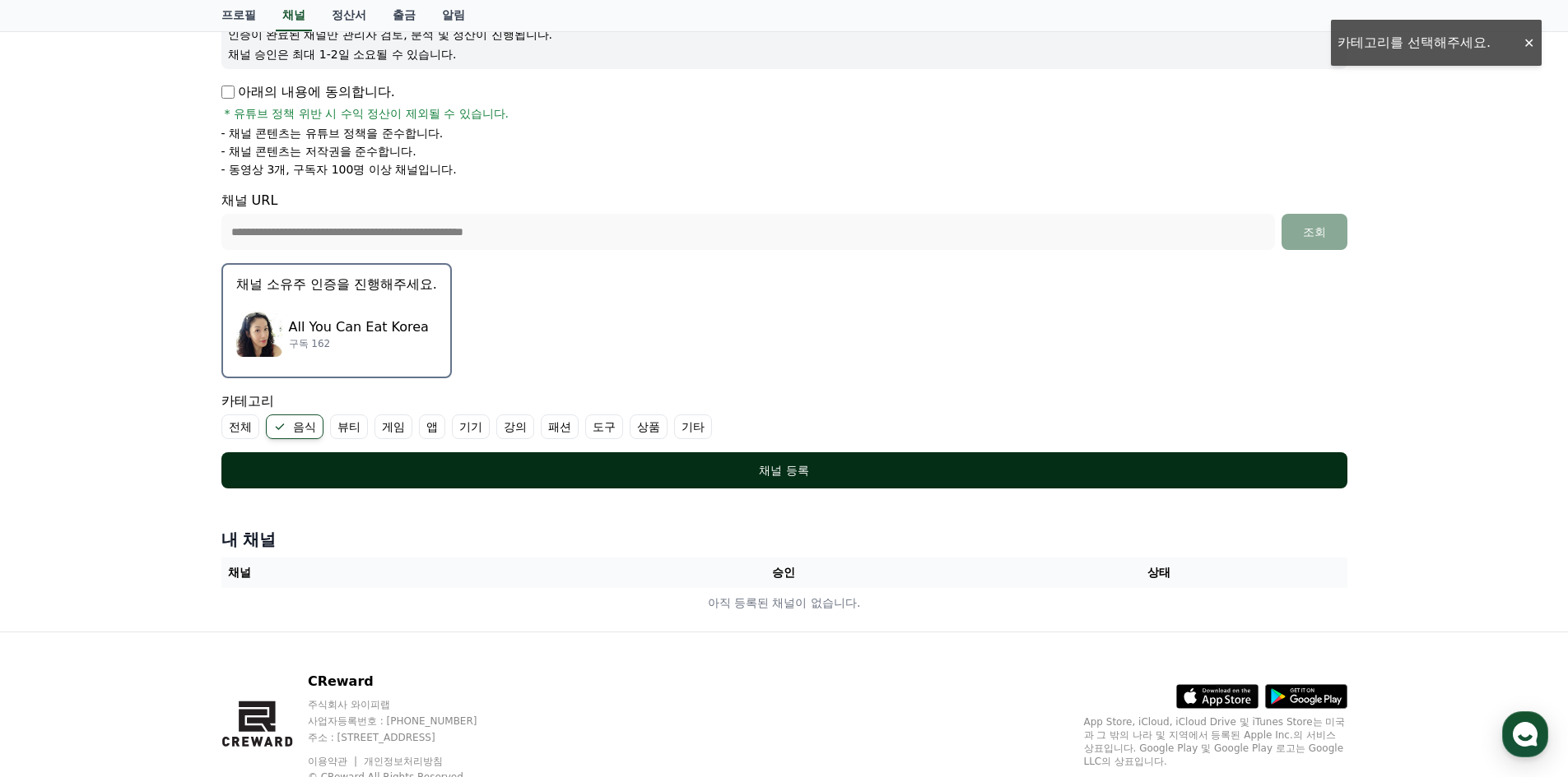
click at [784, 473] on div "채널 등록" at bounding box center [784, 470] width 1060 height 16
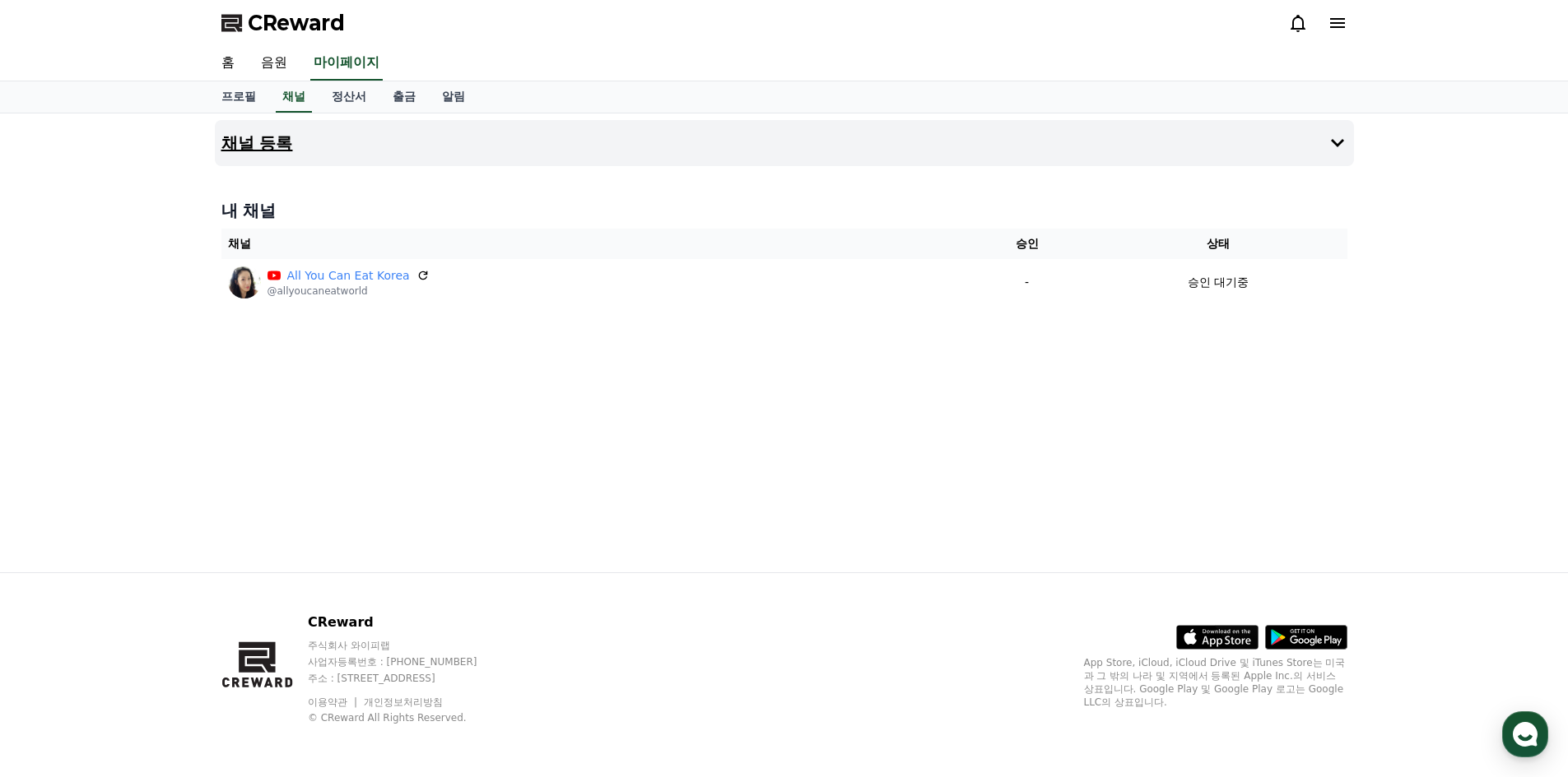
click at [1348, 143] on button "채널 등록" at bounding box center [784, 143] width 1139 height 46
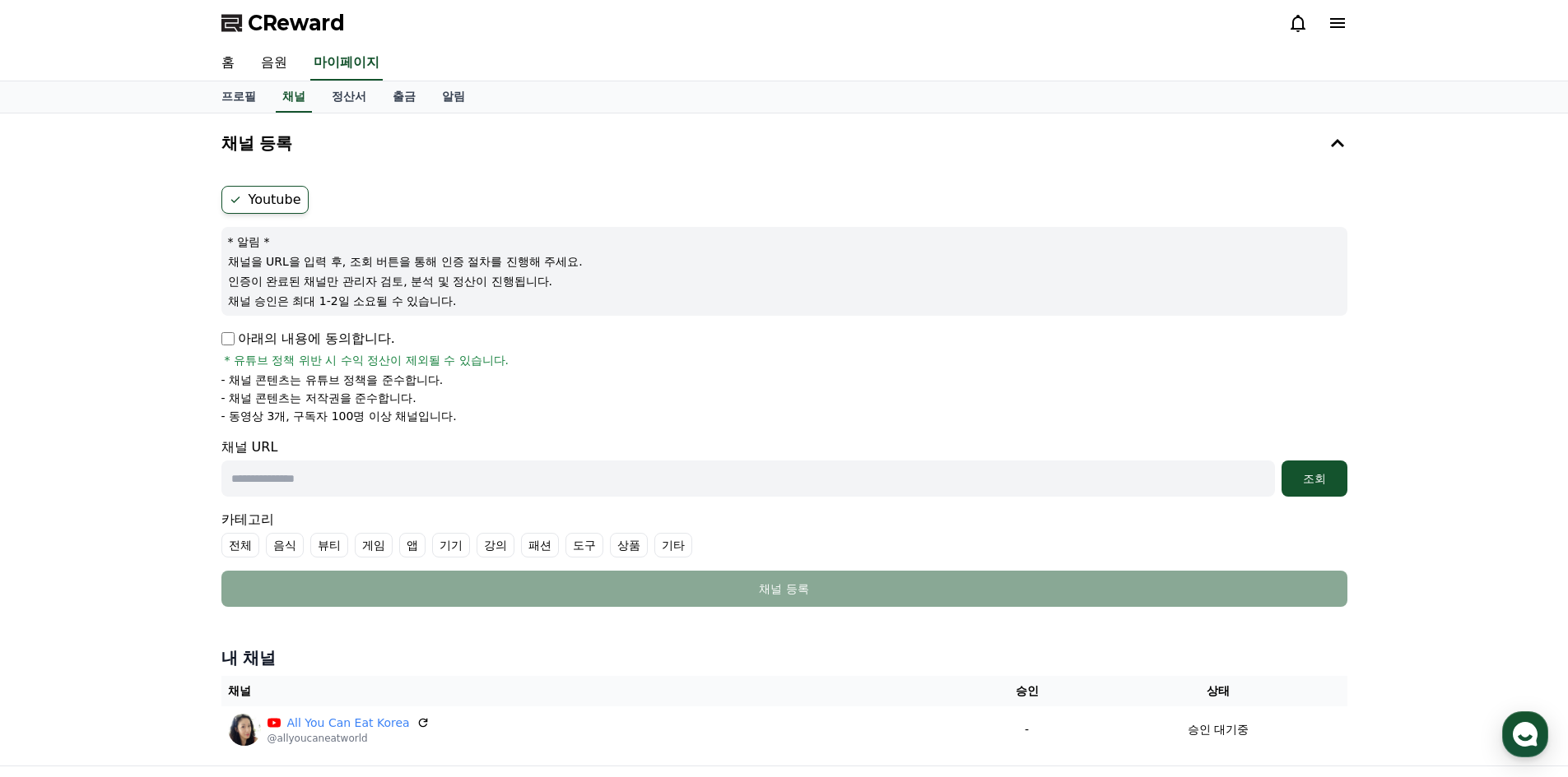
click at [381, 472] on input "text" at bounding box center [748, 478] width 1054 height 36
click at [313, 482] on input "text" at bounding box center [748, 478] width 1054 height 36
paste input "**********"
type input "**********"
click at [1305, 473] on div "조회" at bounding box center [1314, 478] width 53 height 16
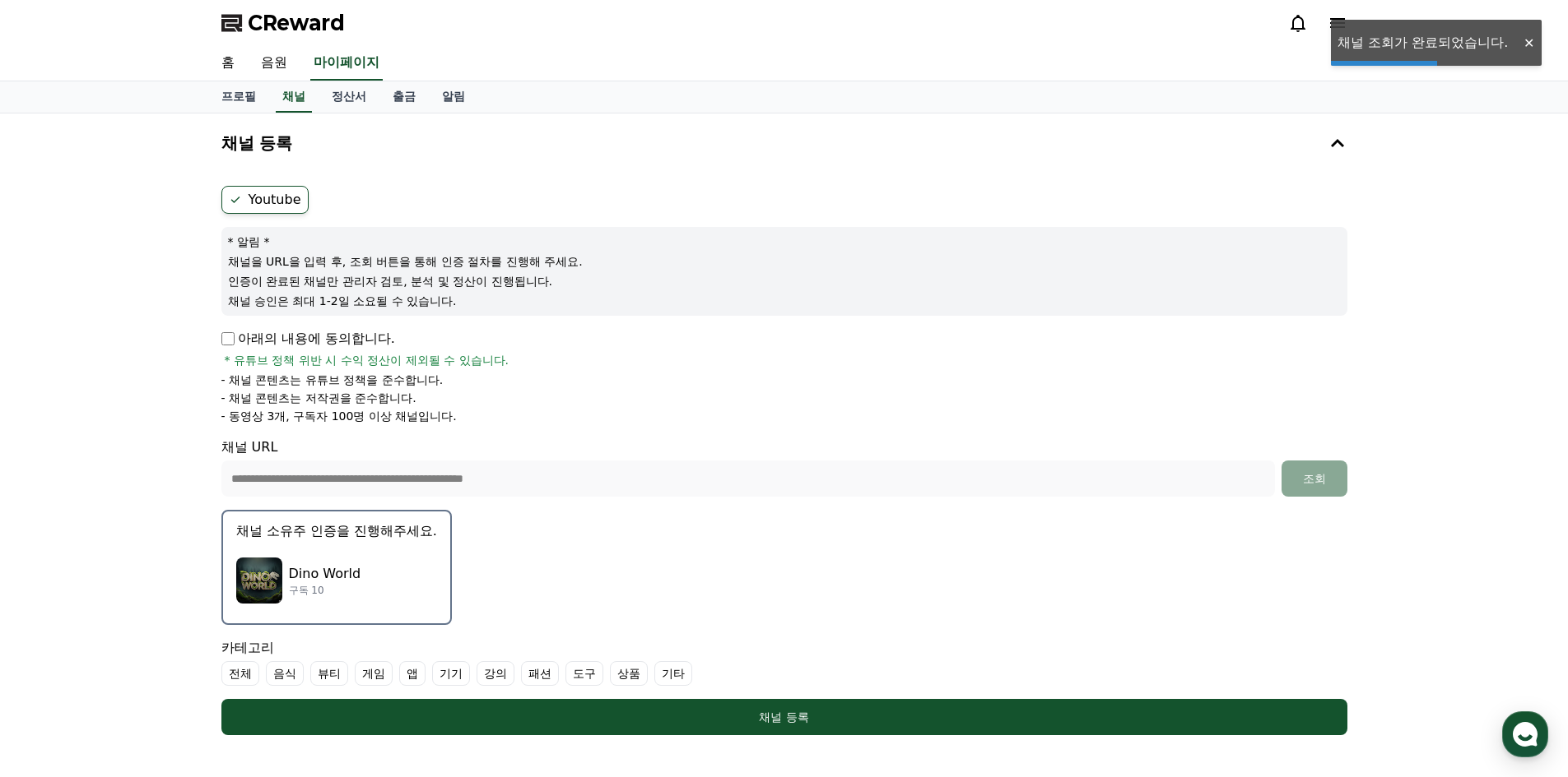
scroll to position [165, 0]
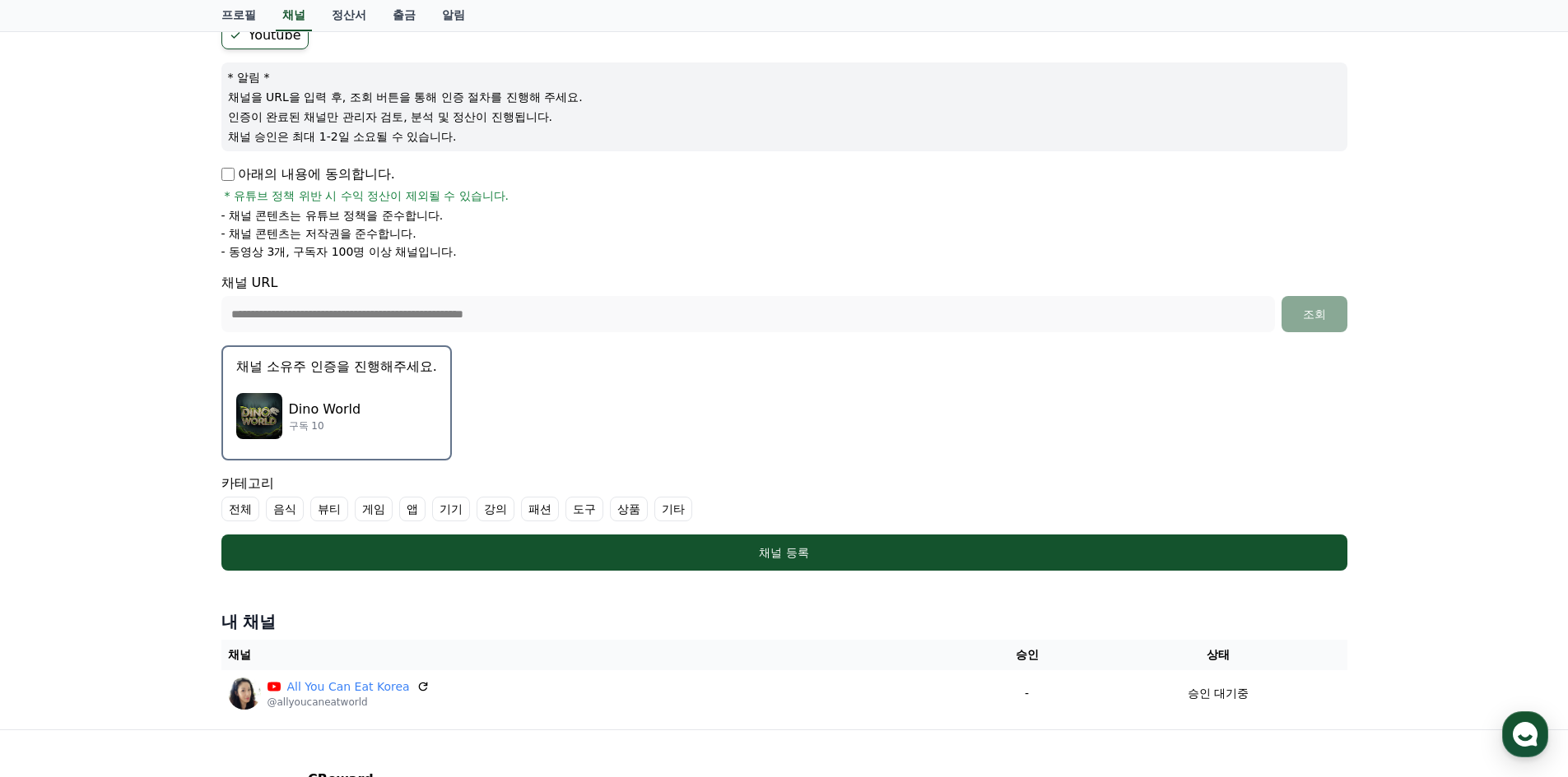
click at [670, 510] on label "기타" at bounding box center [673, 510] width 38 height 25
click at [405, 417] on div "Dino World 구독 10" at bounding box center [336, 417] width 200 height 66
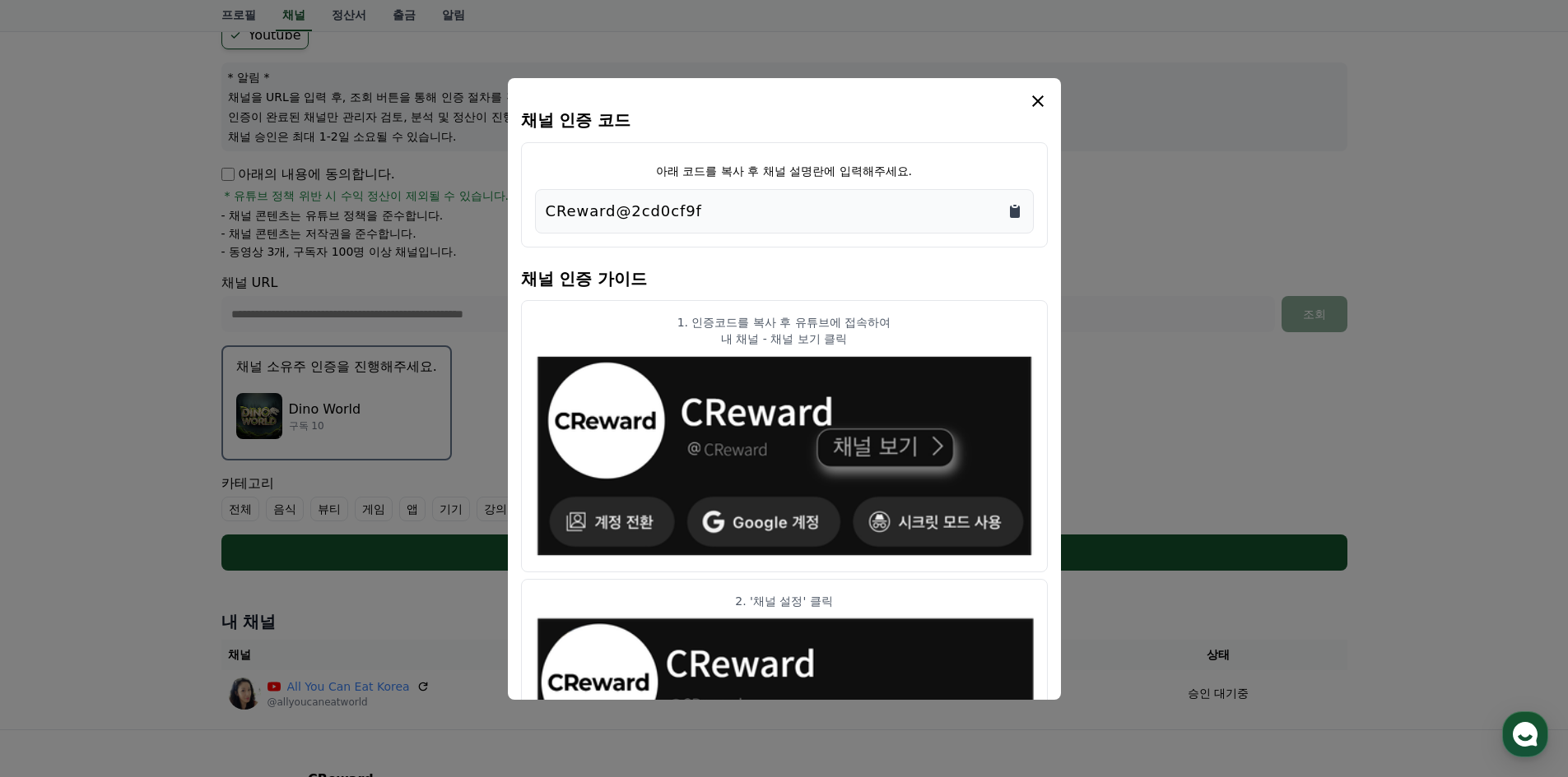
click at [1014, 209] on icon "Copy to clipboard" at bounding box center [1014, 212] width 10 height 13
click at [1040, 103] on icon "modal" at bounding box center [1038, 101] width 12 height 12
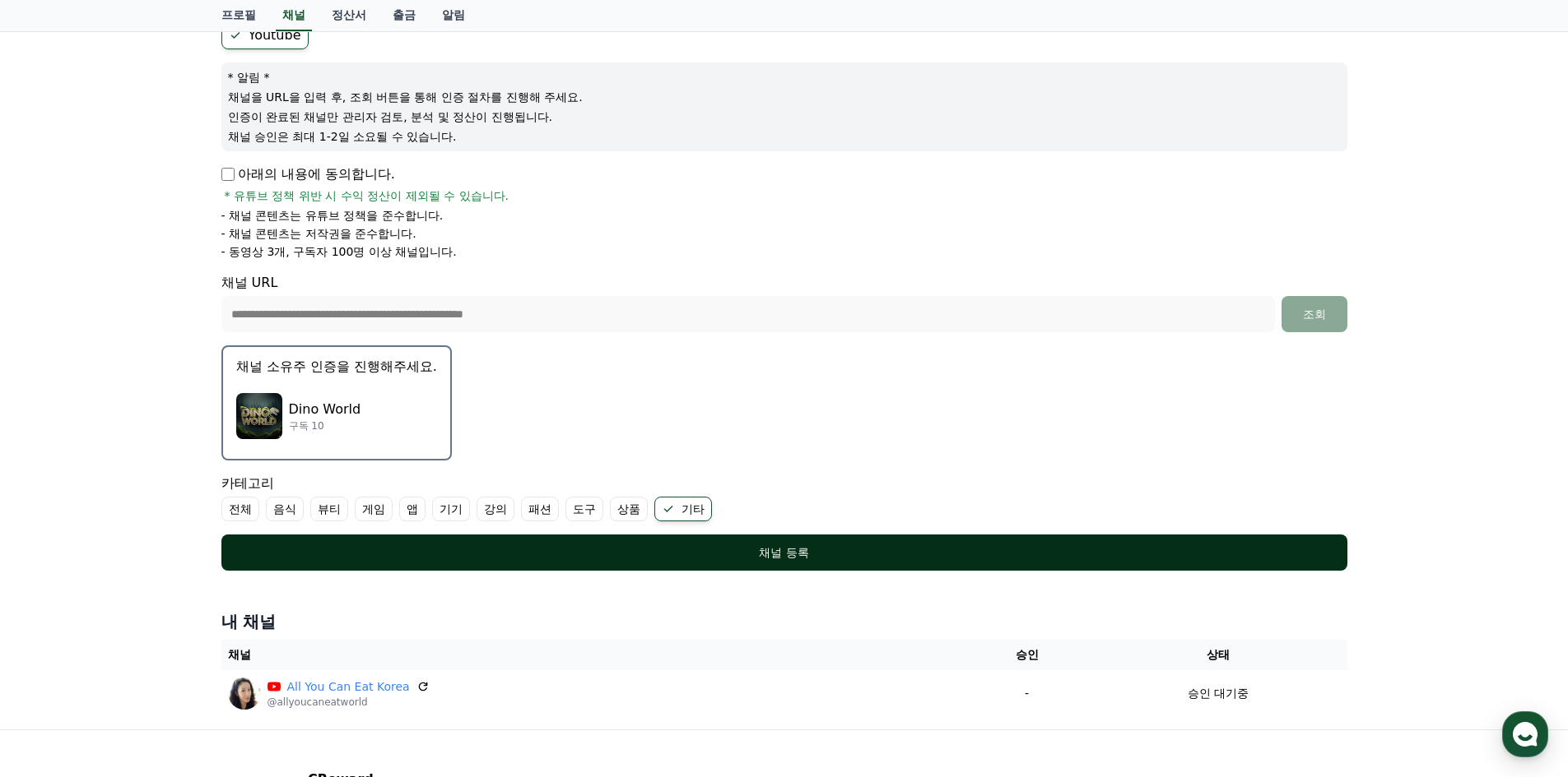
click at [850, 556] on div "채널 등록" at bounding box center [784, 553] width 1060 height 16
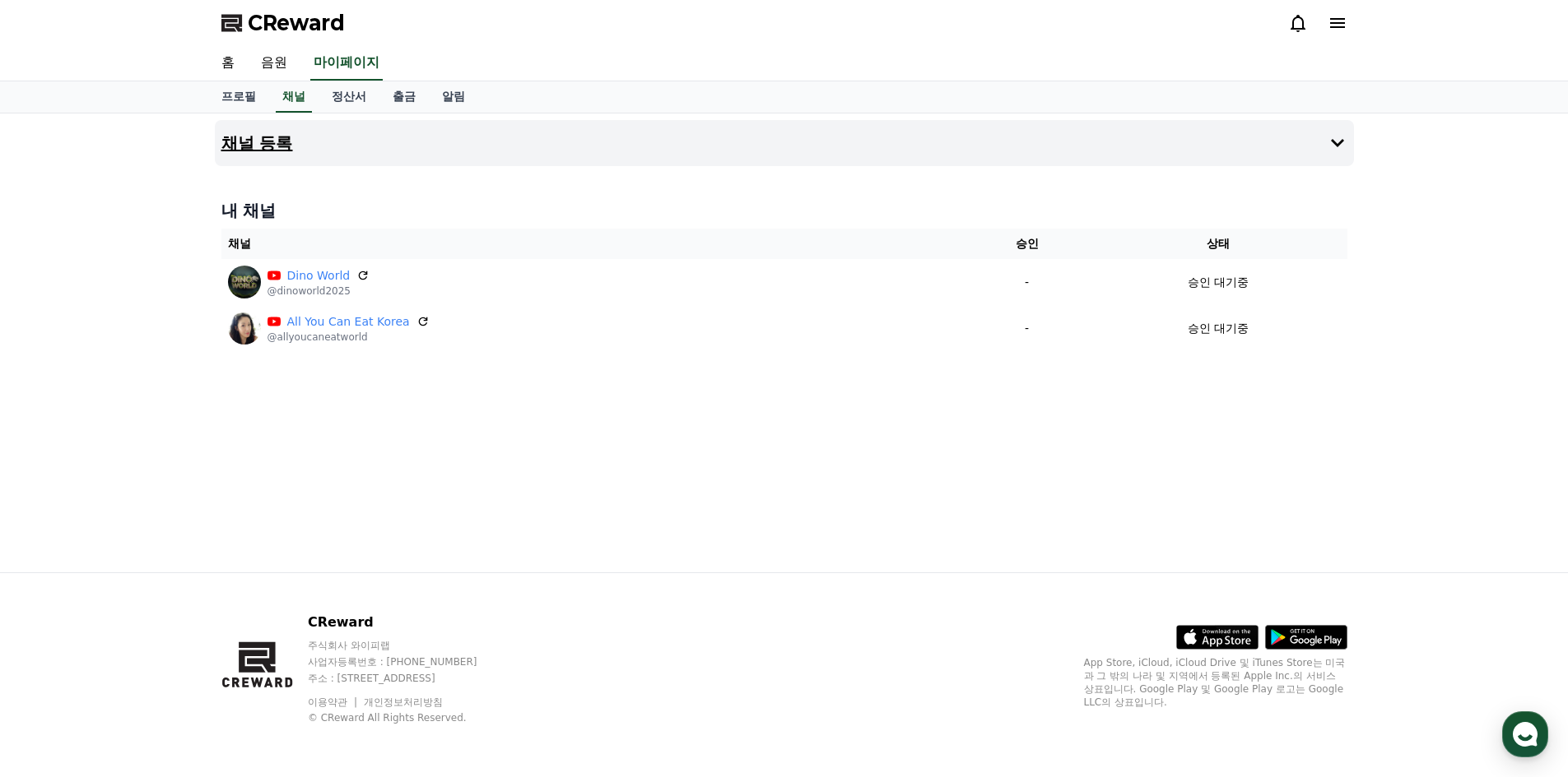
click at [640, 161] on button "채널 등록" at bounding box center [784, 143] width 1139 height 46
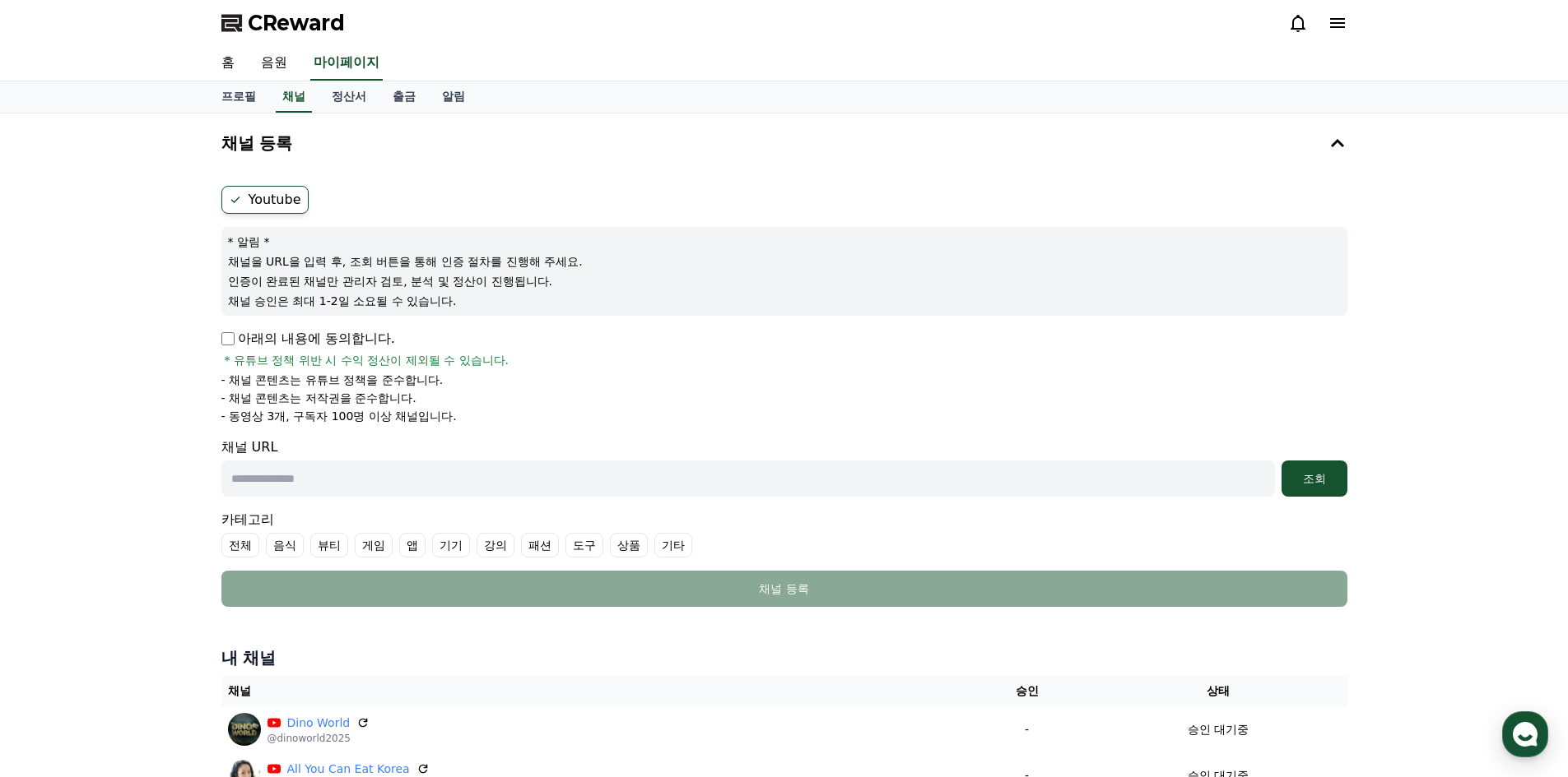
click at [307, 477] on input "text" at bounding box center [748, 478] width 1054 height 36
paste input "**********"
type input "**********"
click at [1297, 463] on button "조회" at bounding box center [1314, 478] width 66 height 36
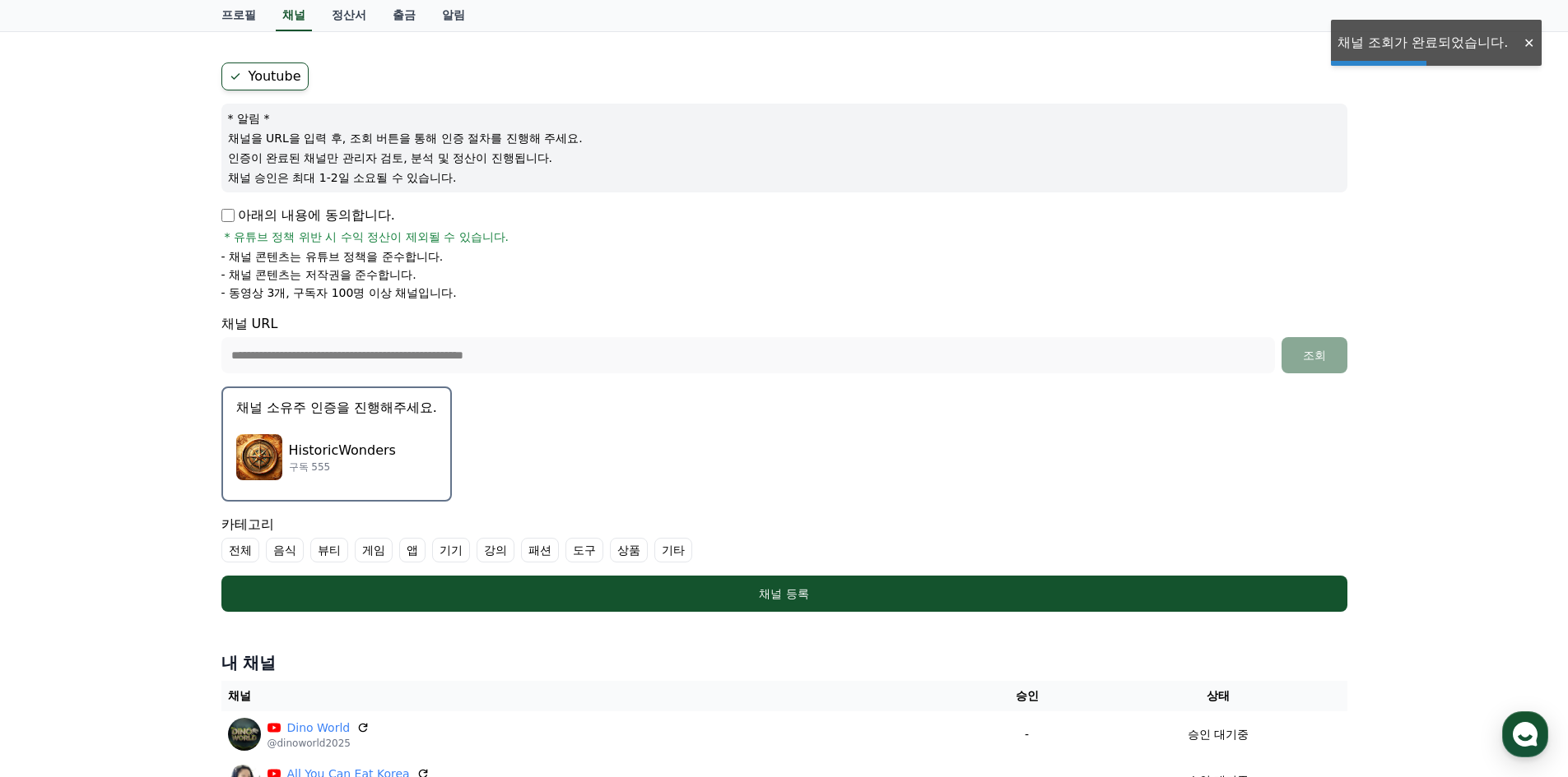
scroll to position [165, 0]
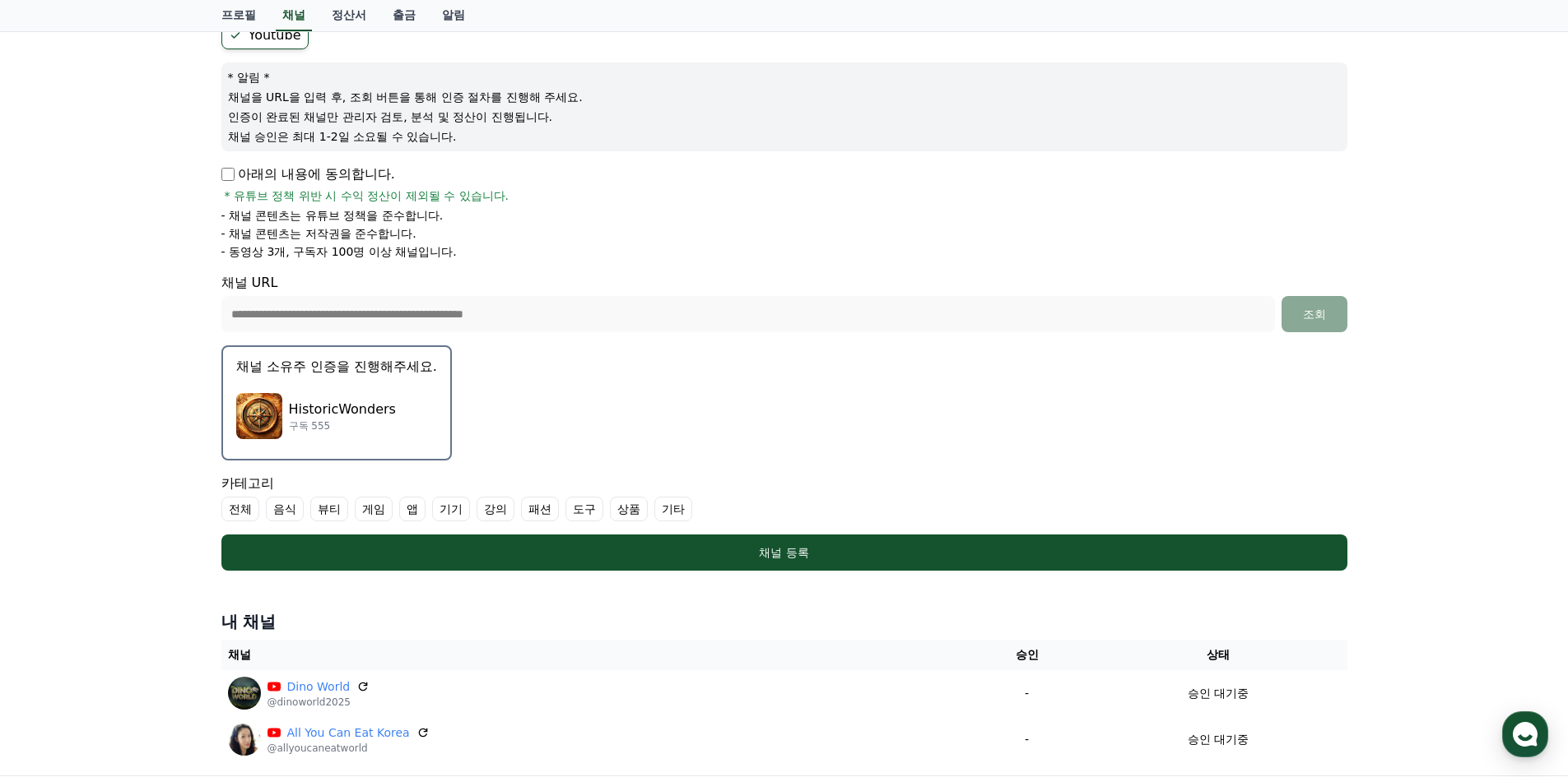
click at [343, 404] on p "HistoricWonders" at bounding box center [343, 410] width 107 height 20
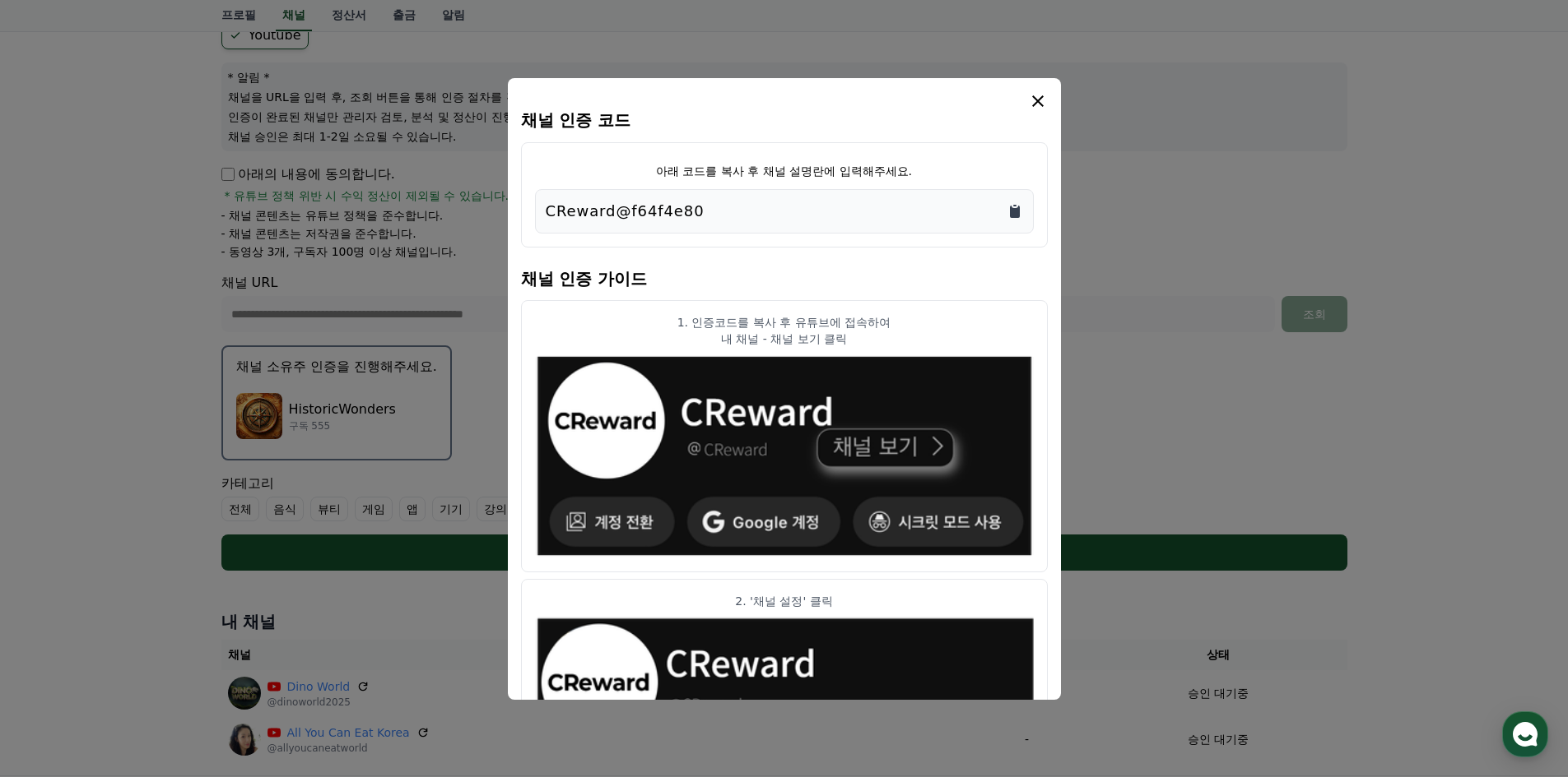
click at [1013, 209] on icon "Copy to clipboard" at bounding box center [1014, 212] width 10 height 13
click at [1039, 98] on icon "modal" at bounding box center [1038, 101] width 12 height 12
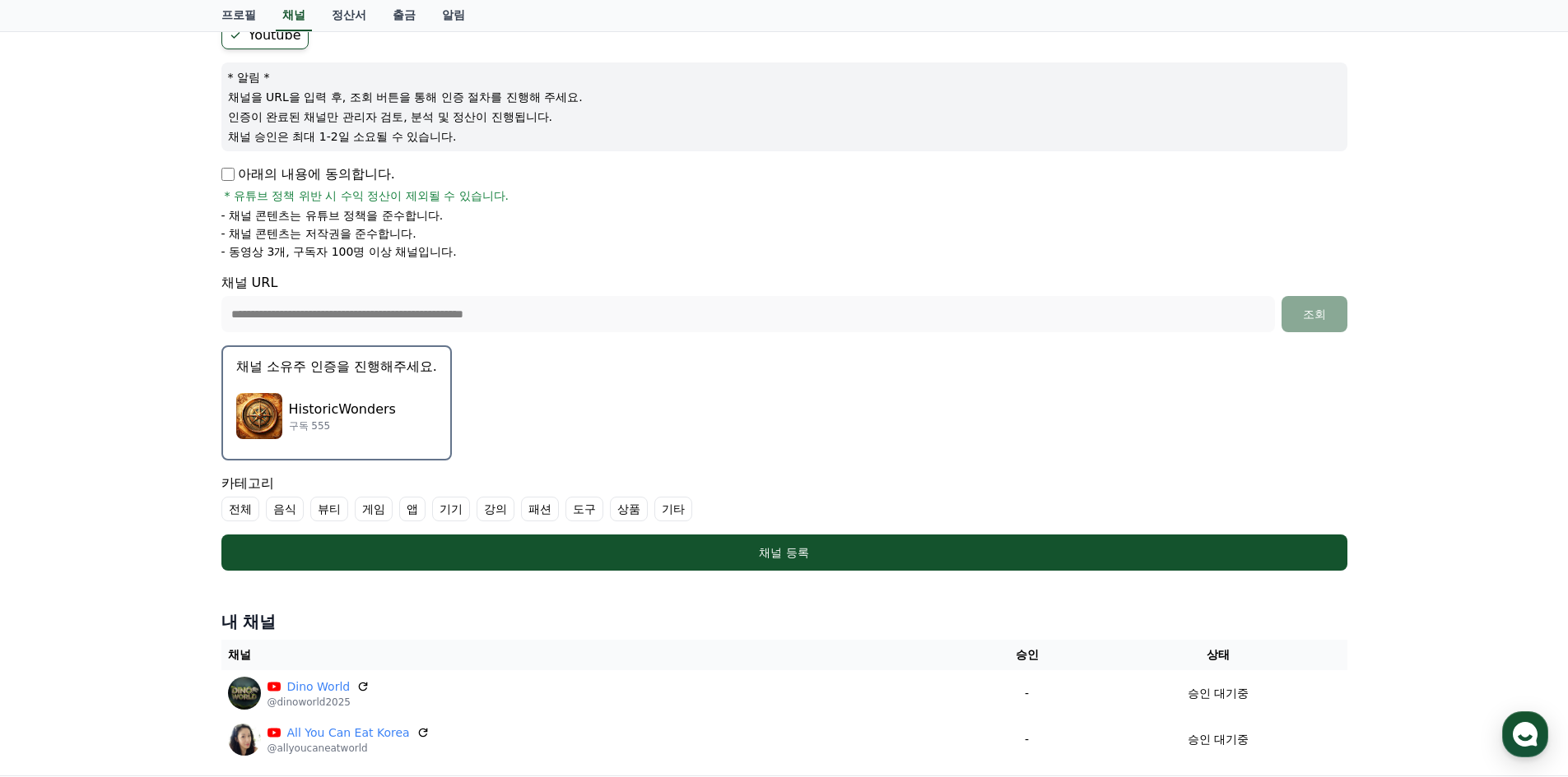
click at [411, 417] on div "HistoricWonders 구독 555" at bounding box center [336, 417] width 200 height 66
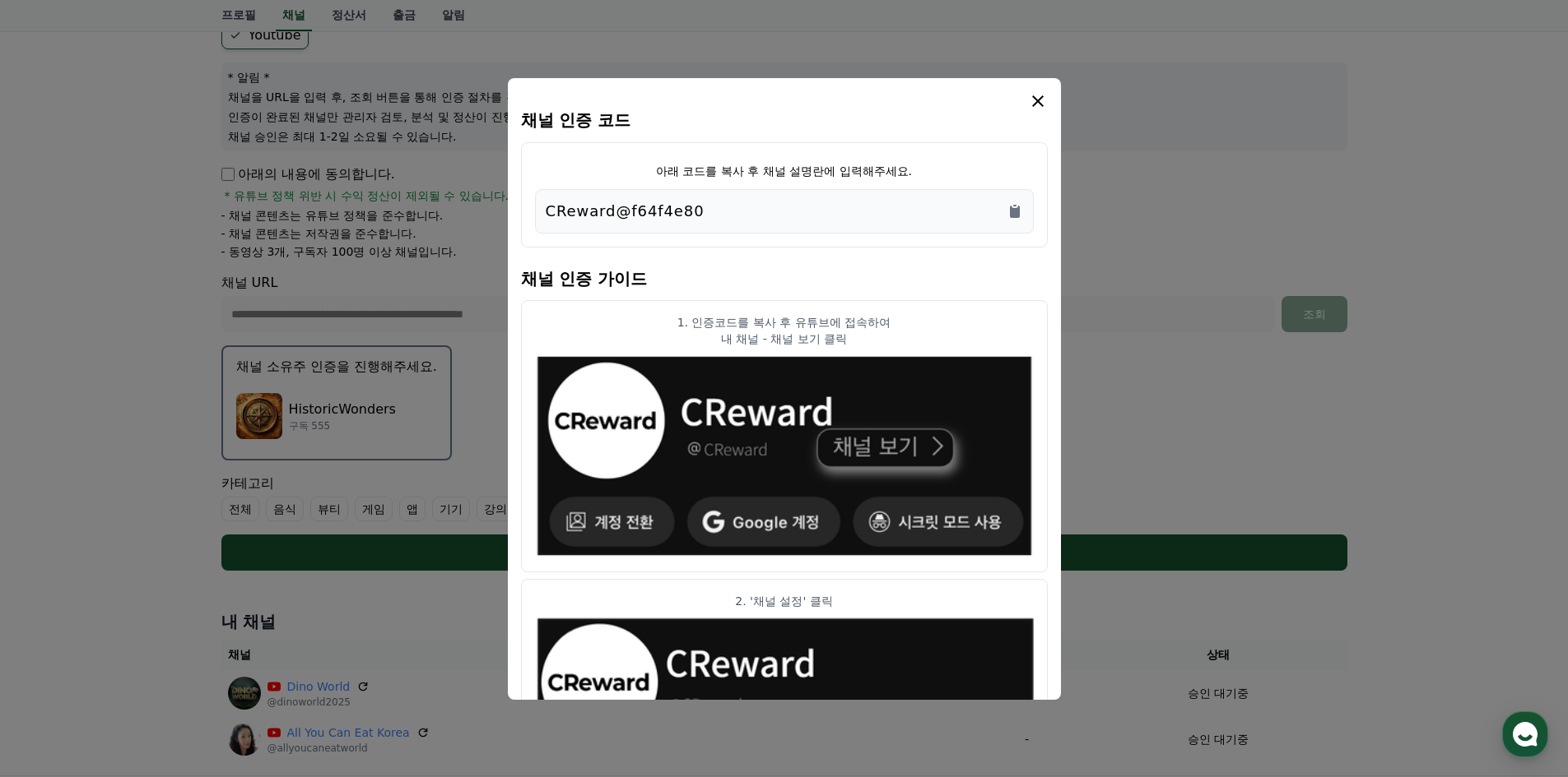
click at [1038, 104] on icon "modal" at bounding box center [1038, 101] width 20 height 20
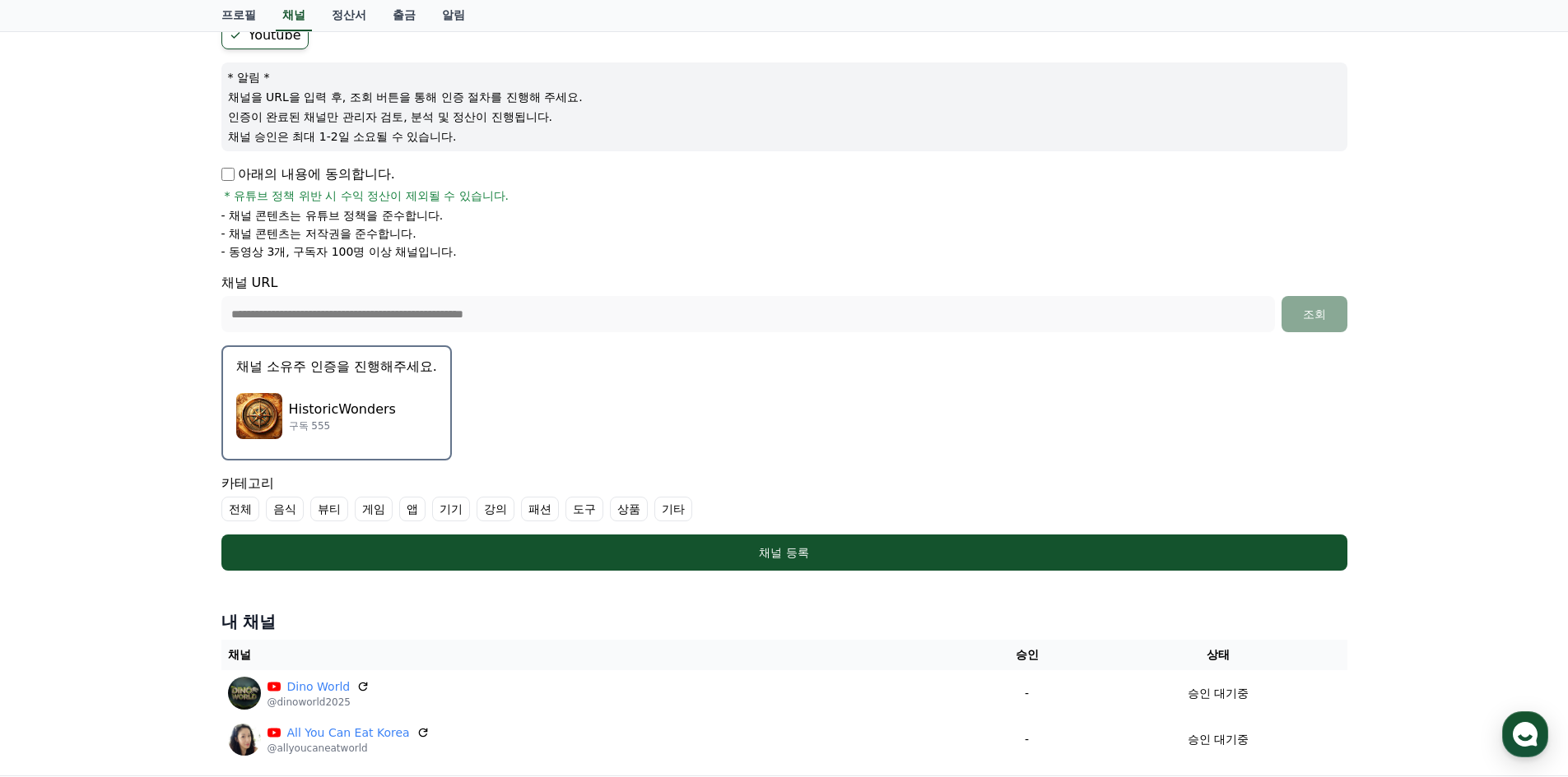
click at [681, 512] on label "기타" at bounding box center [673, 510] width 38 height 25
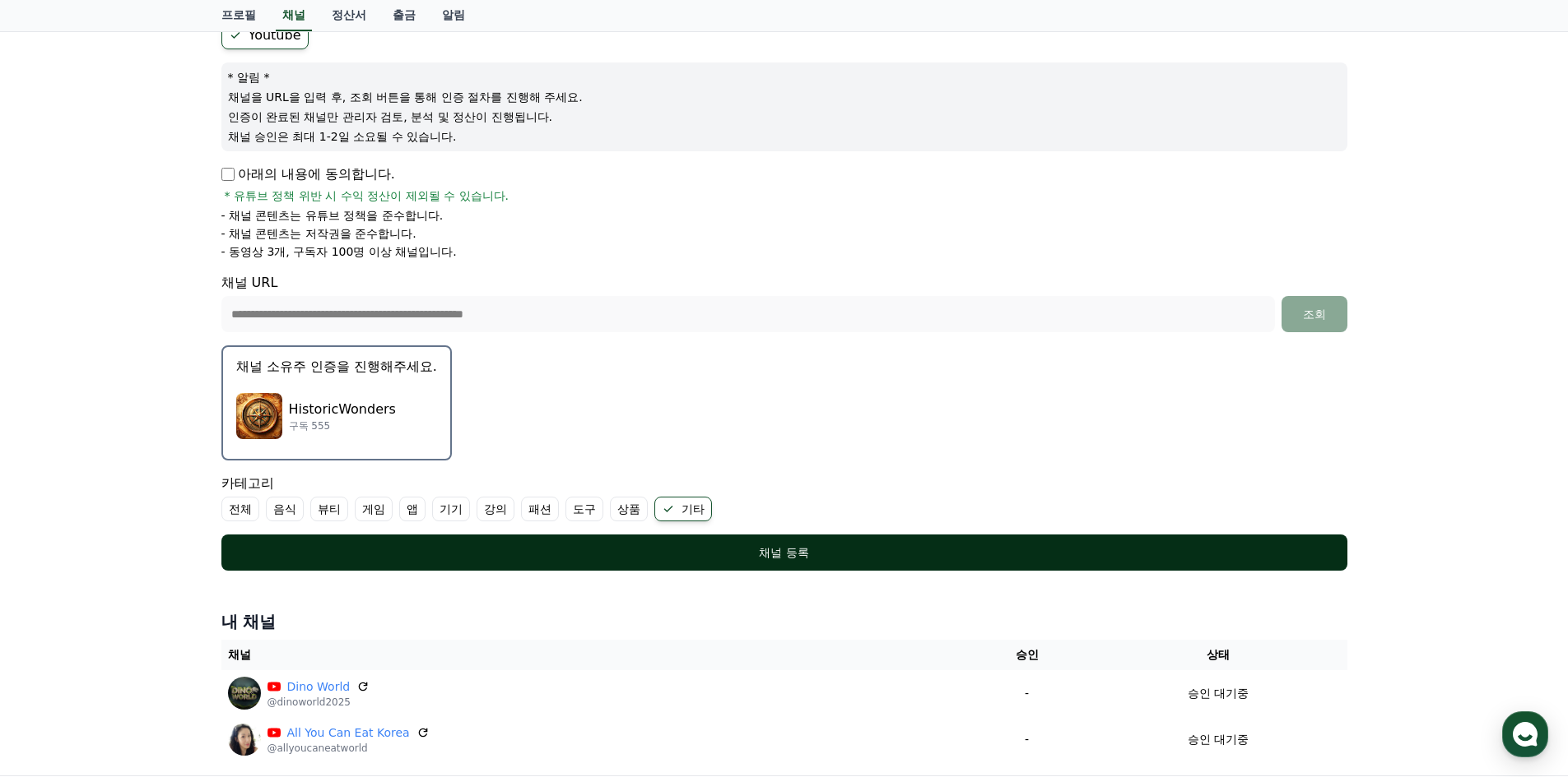
click at [734, 552] on div "채널 등록" at bounding box center [784, 553] width 1060 height 16
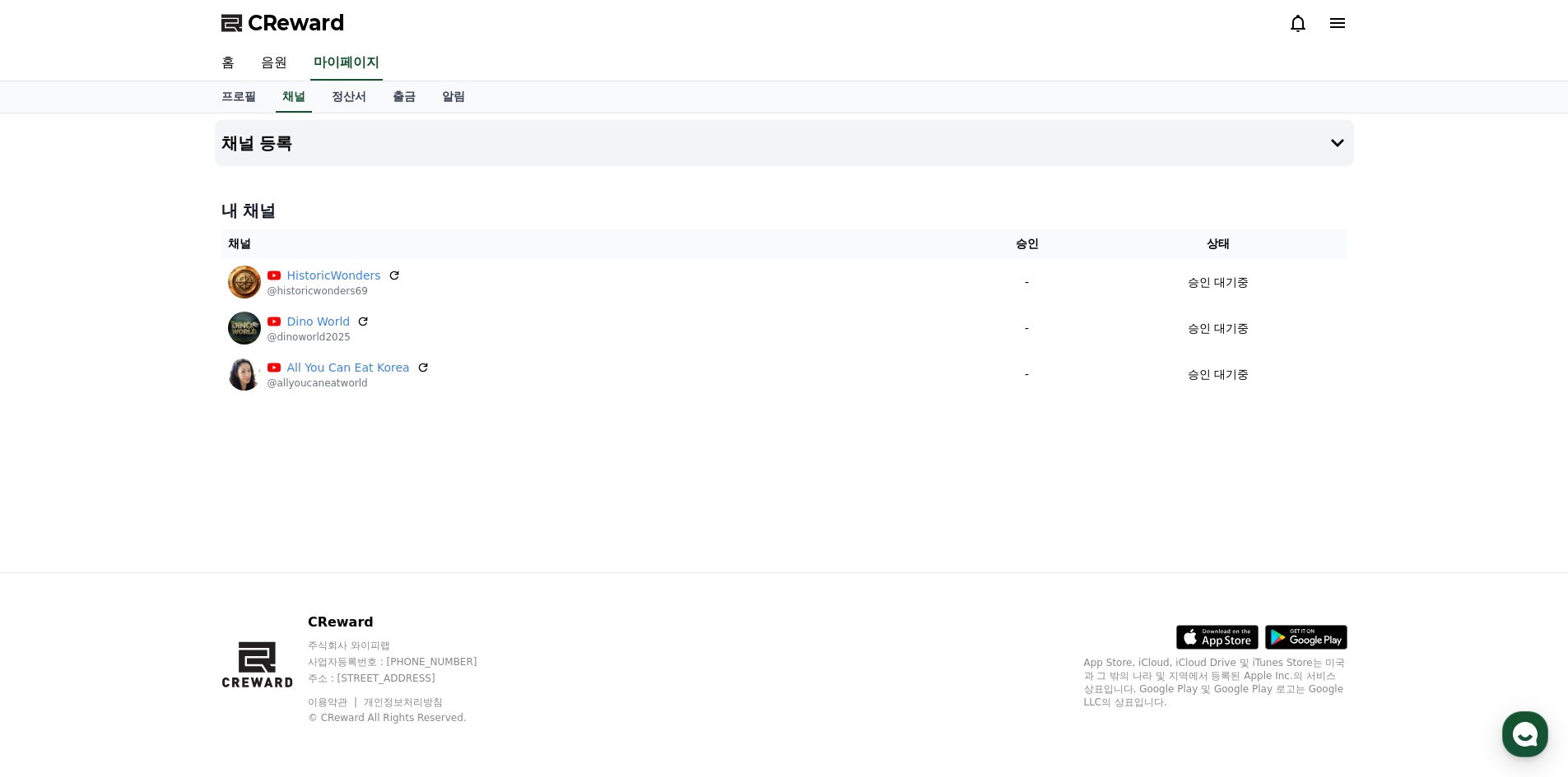
click at [1335, 17] on icon at bounding box center [1337, 23] width 20 height 20
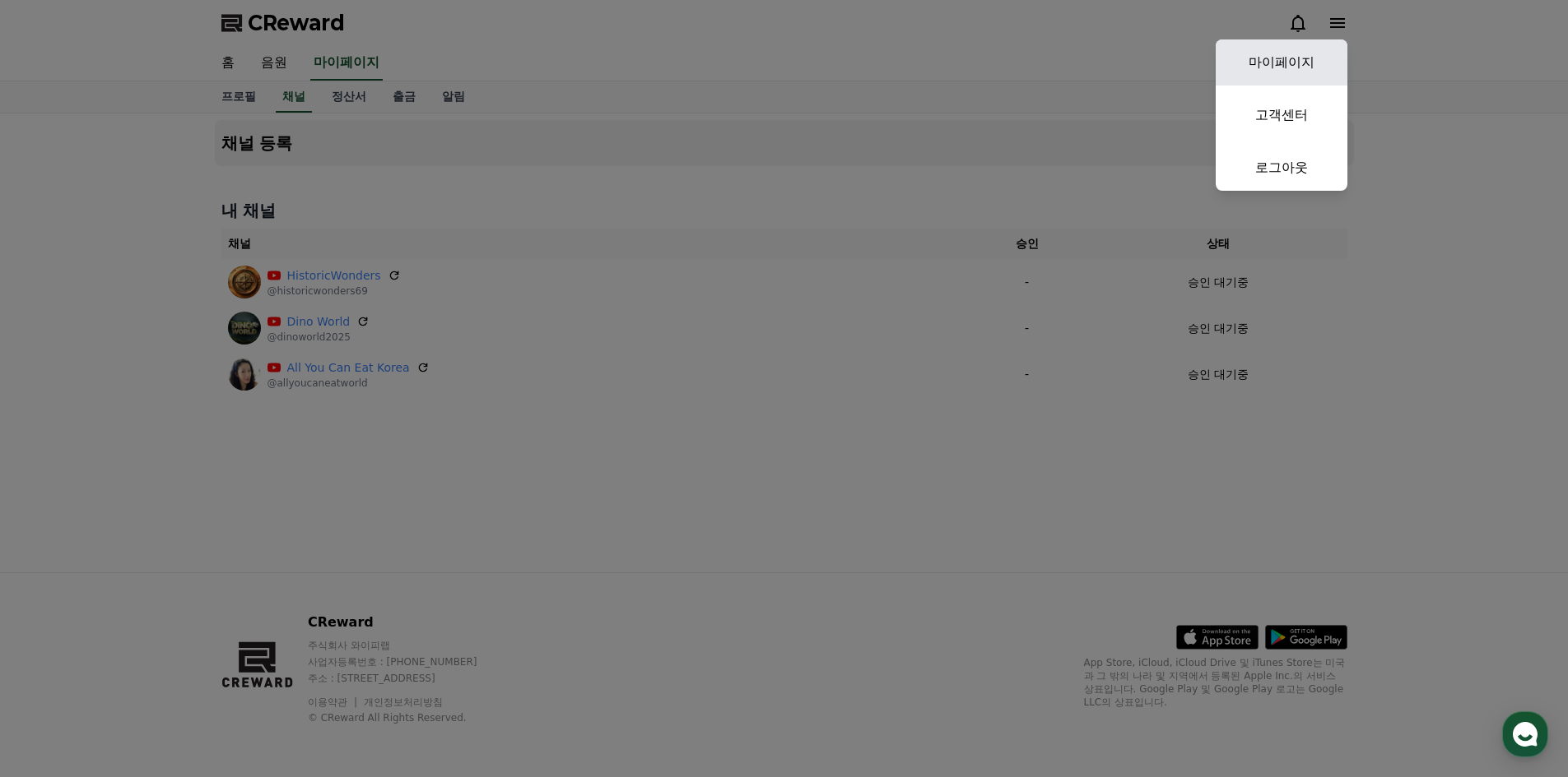
click at [1301, 50] on link "마이페이지" at bounding box center [1281, 63] width 131 height 46
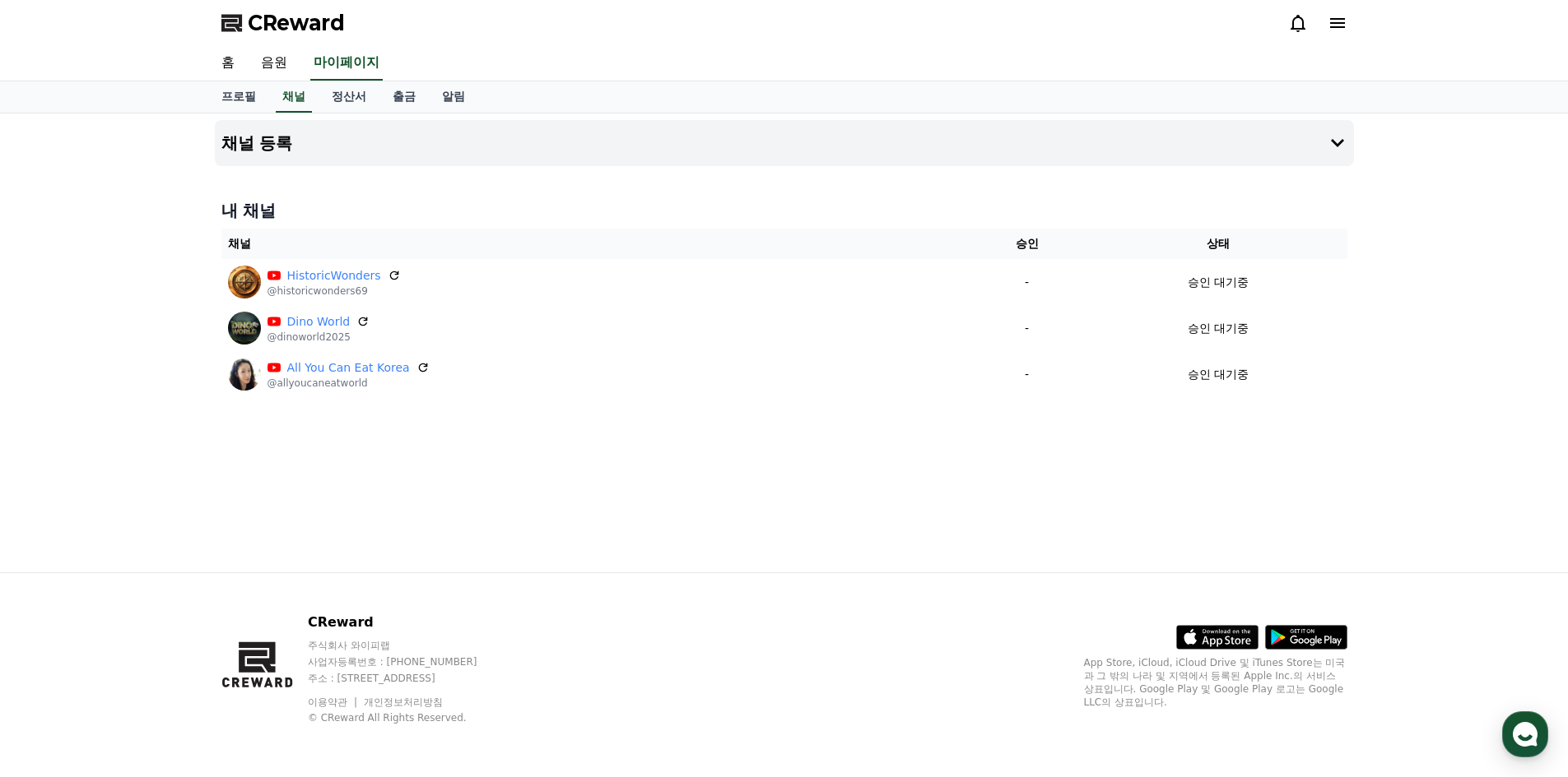
select select "**********"
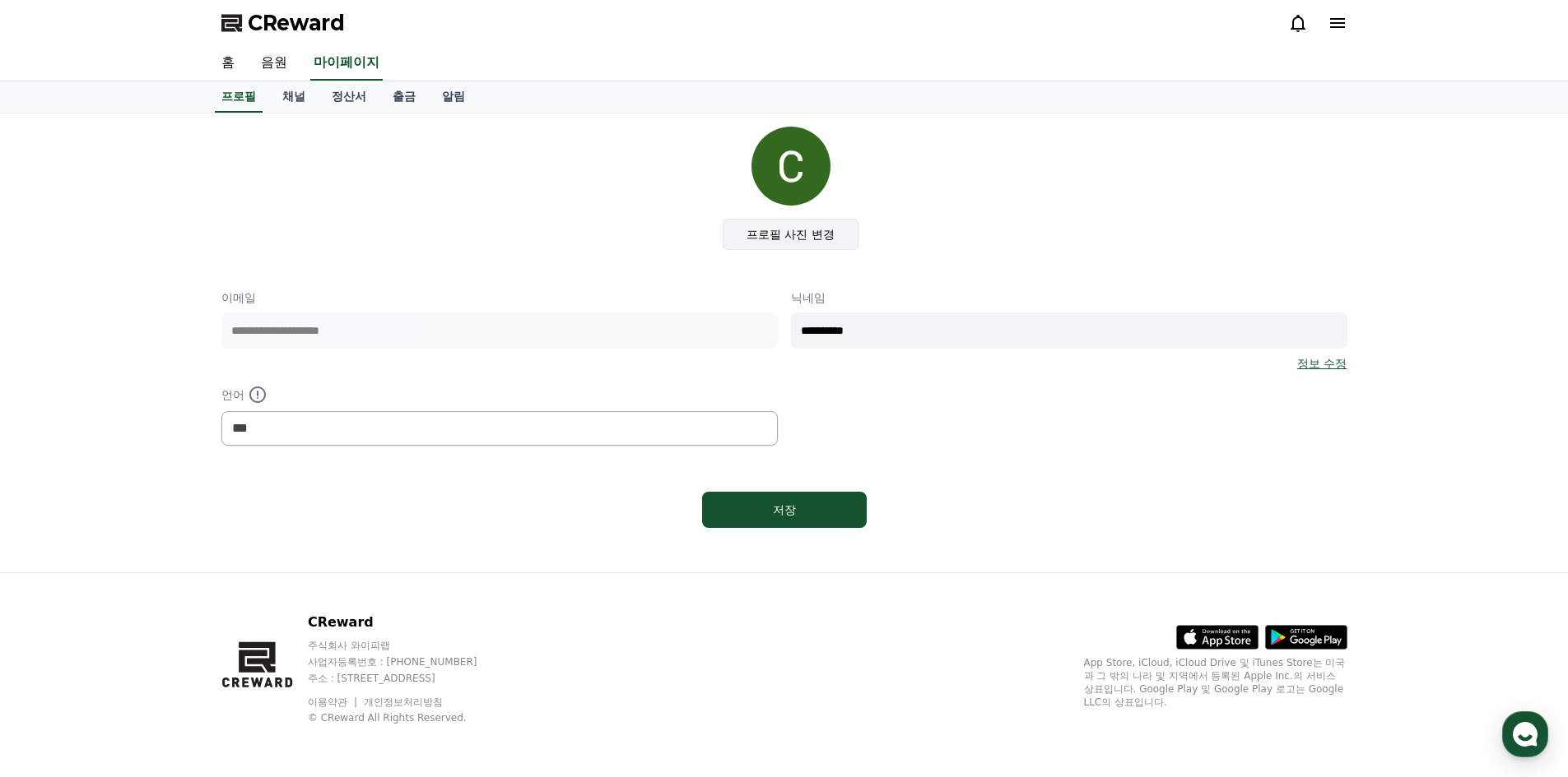
click at [793, 235] on label "프로필 사진 변경" at bounding box center [791, 234] width 136 height 31
click at [0, 0] on input "프로필 사진 변경" at bounding box center [0, 0] width 0 height 0
click at [450, 93] on link "알림" at bounding box center [453, 97] width 49 height 31
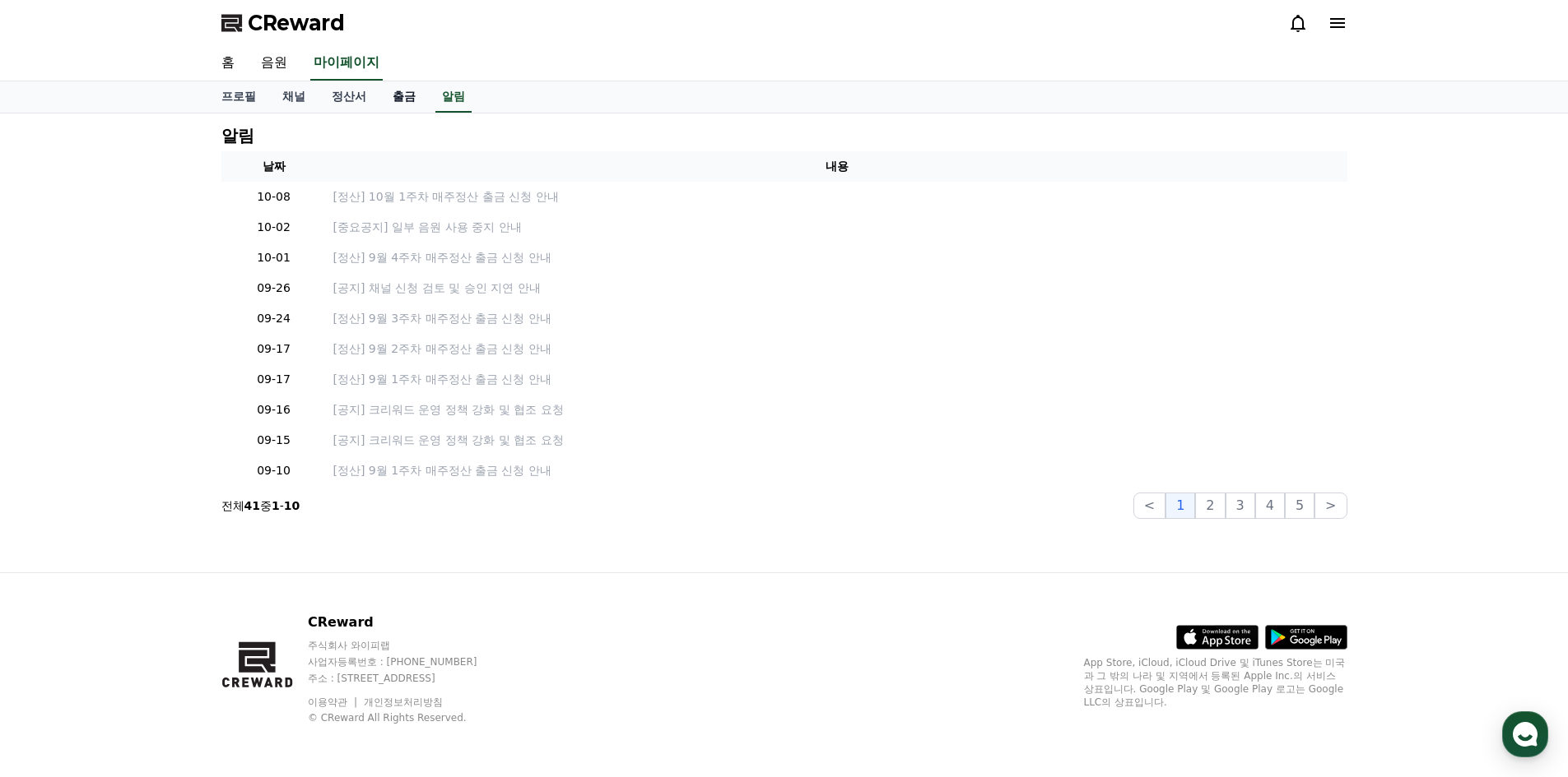
click at [405, 95] on link "출금" at bounding box center [403, 97] width 49 height 31
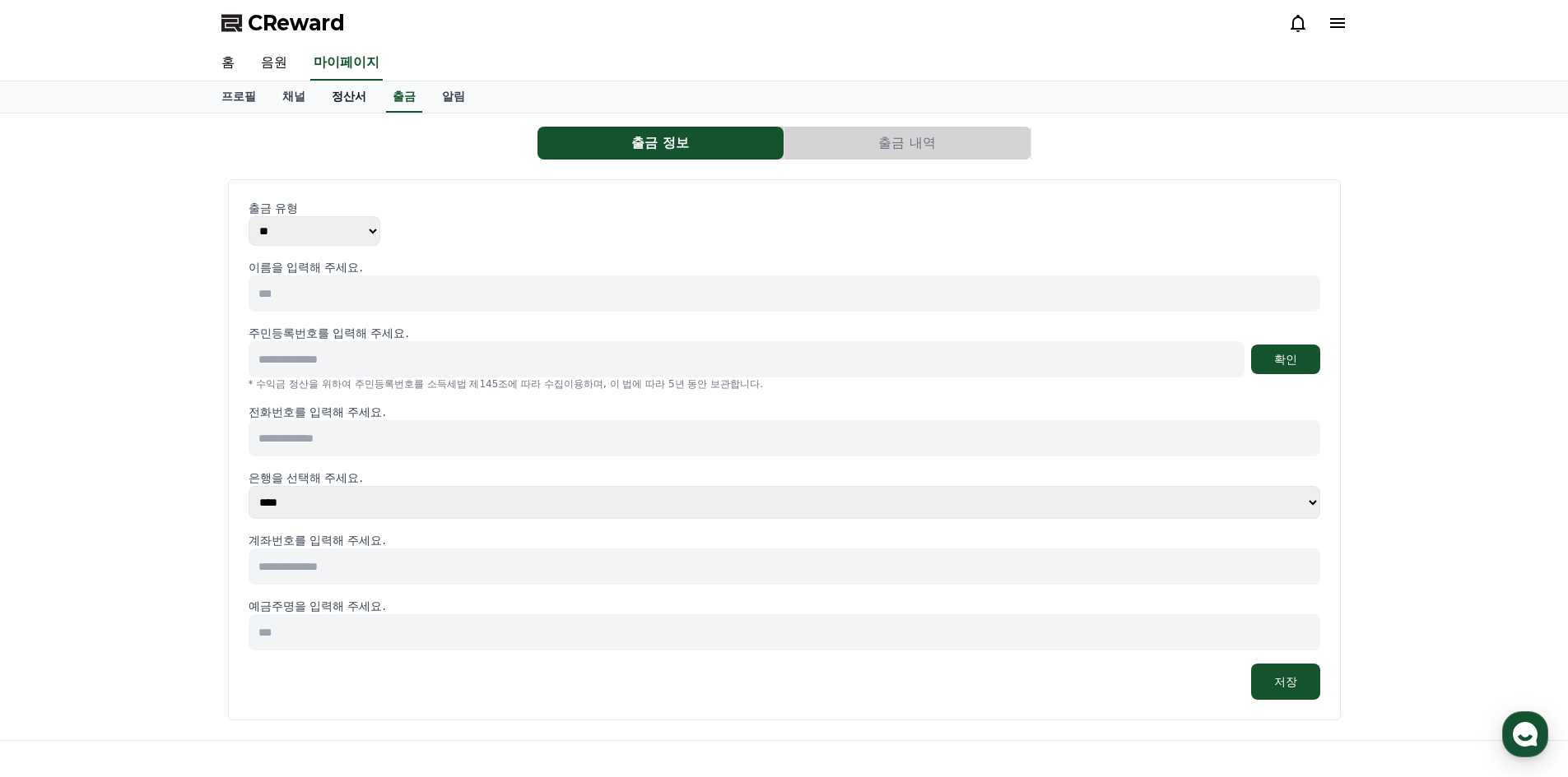
click at [352, 97] on link "정산서" at bounding box center [349, 97] width 61 height 31
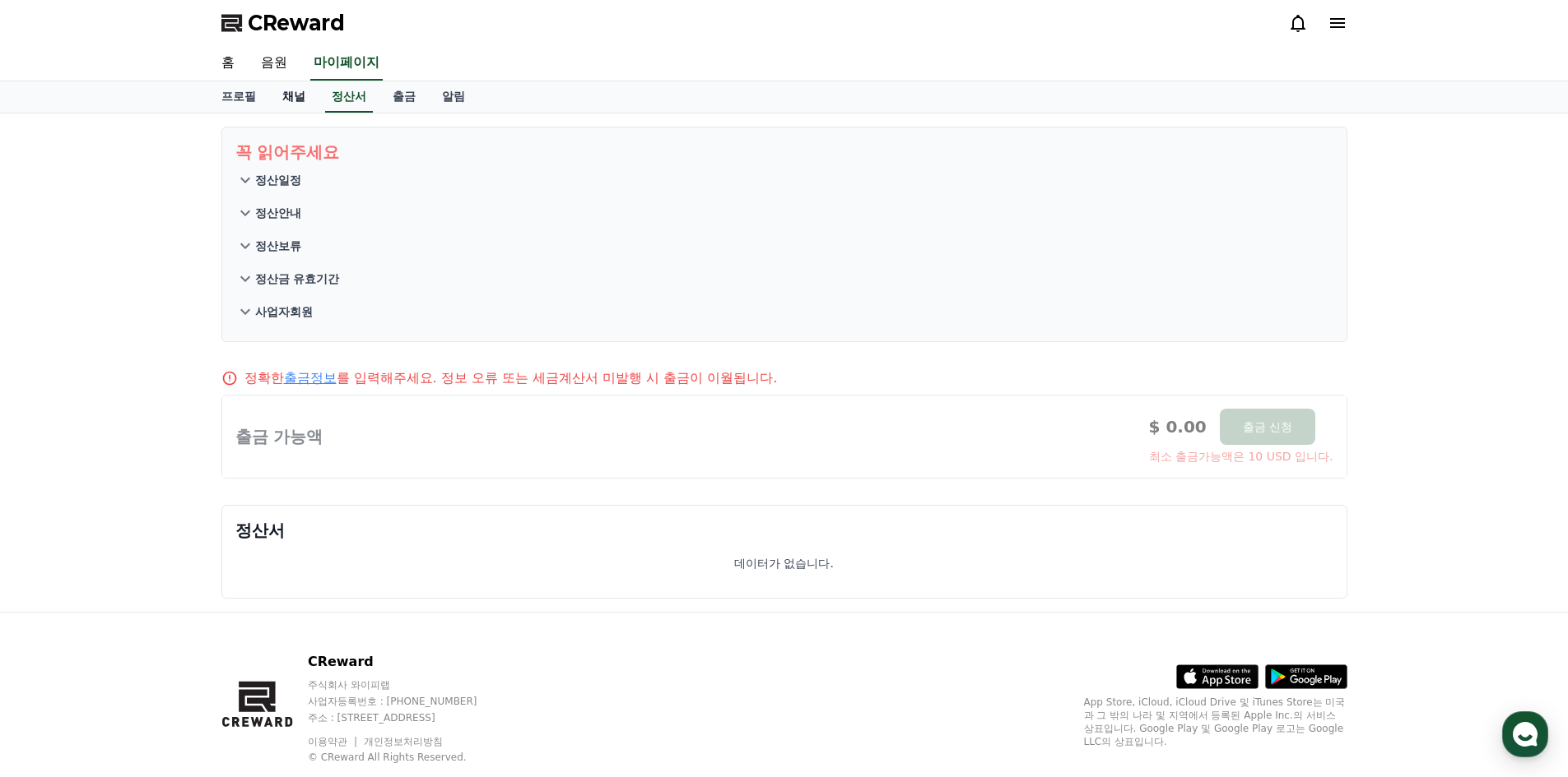
click at [291, 97] on link "채널" at bounding box center [293, 97] width 49 height 31
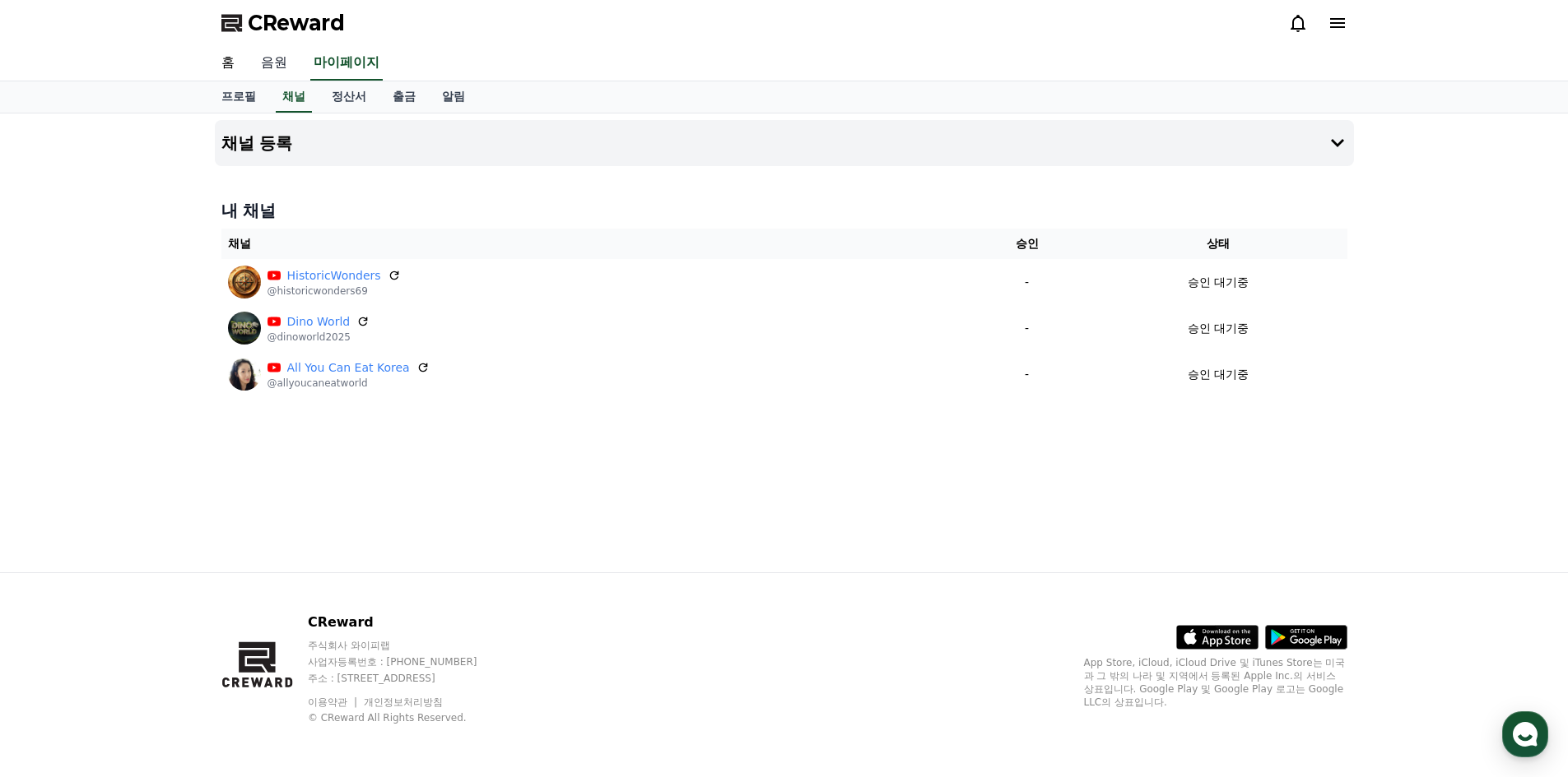
click at [272, 60] on link "음원" at bounding box center [274, 63] width 53 height 35
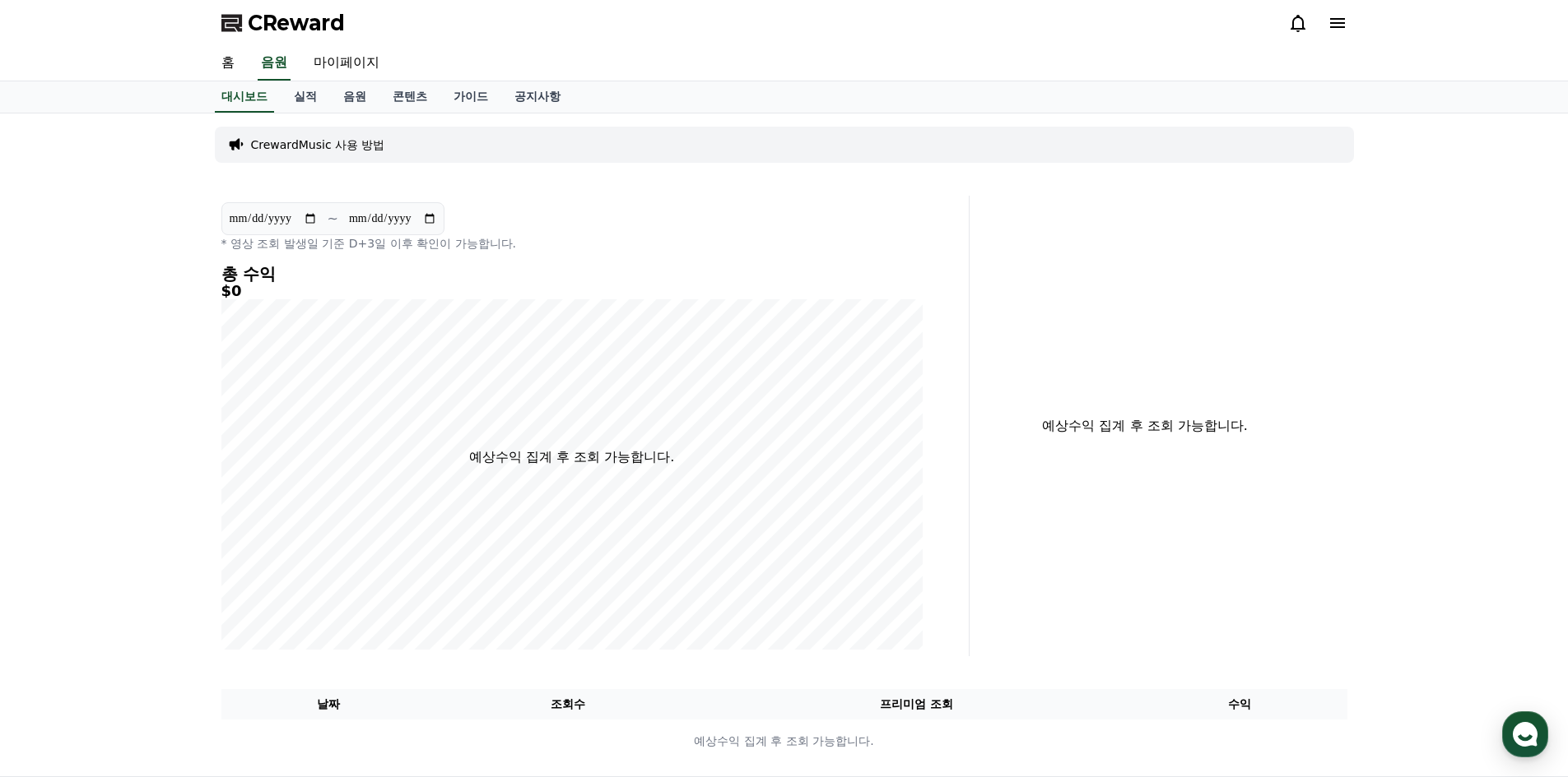
click at [358, 143] on p "CrewardMusic 사용 방법" at bounding box center [318, 145] width 134 height 16
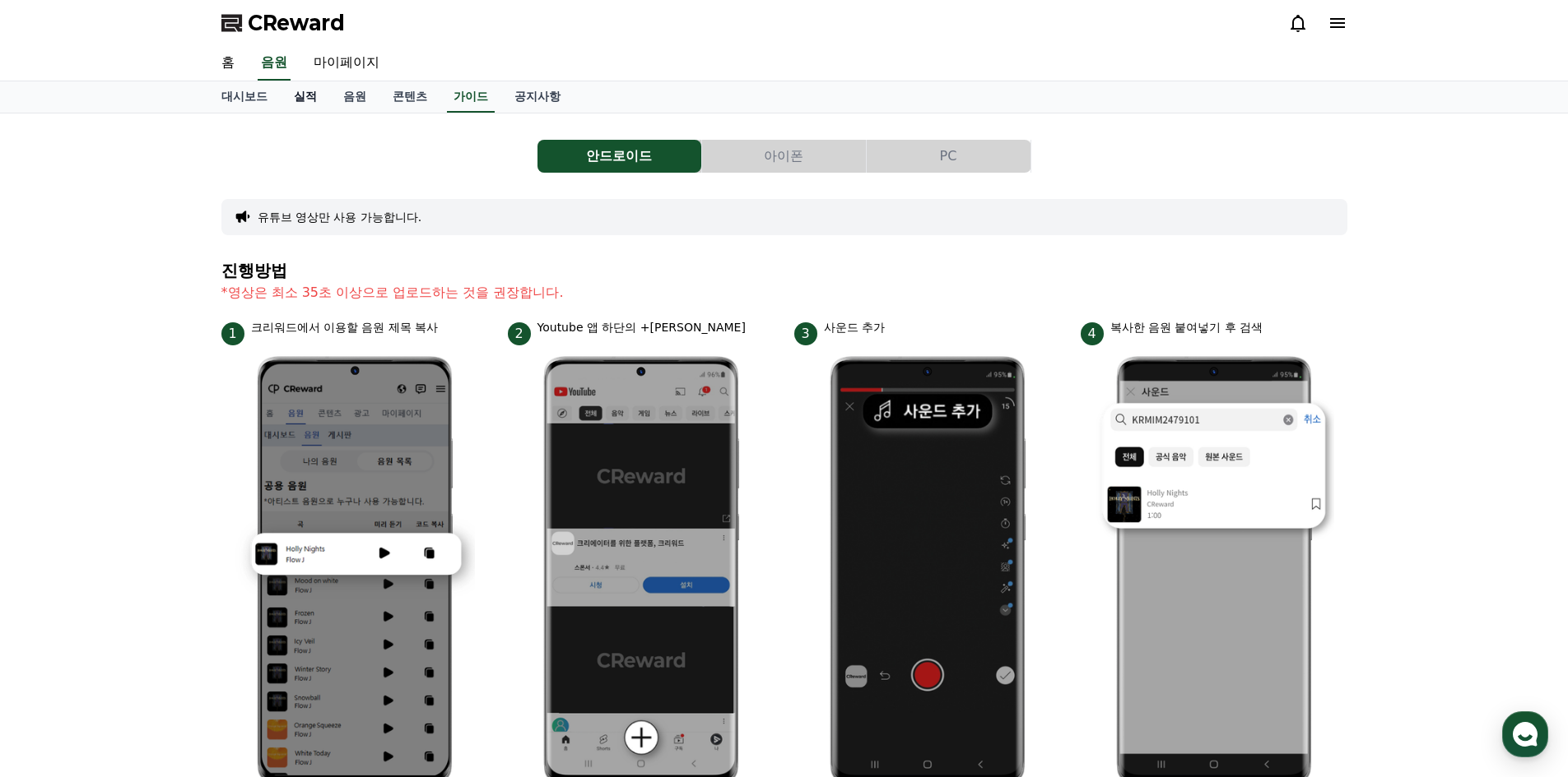
click at [297, 98] on link "실적" at bounding box center [305, 97] width 49 height 31
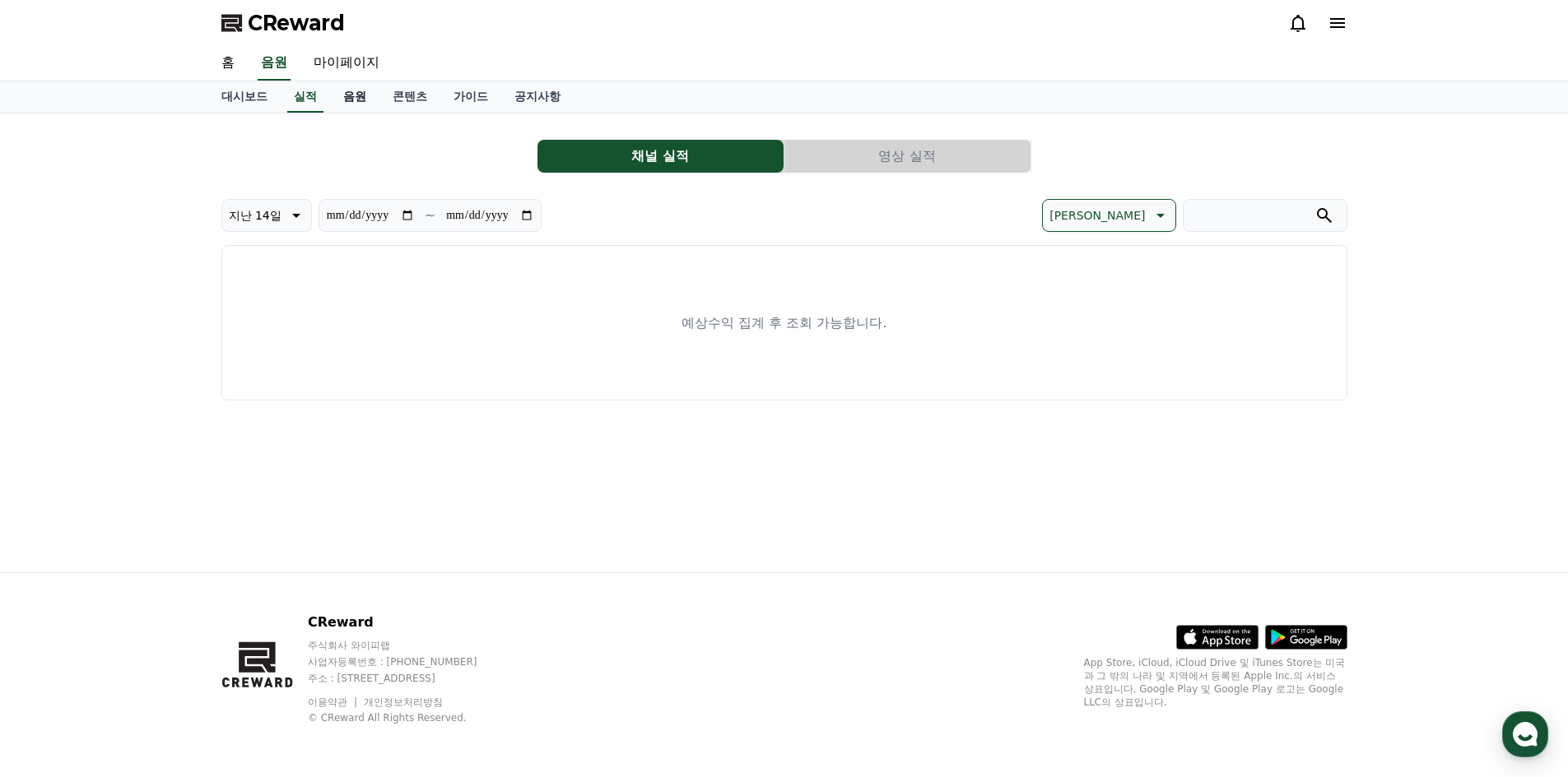
click at [349, 102] on link "음원" at bounding box center [354, 97] width 49 height 31
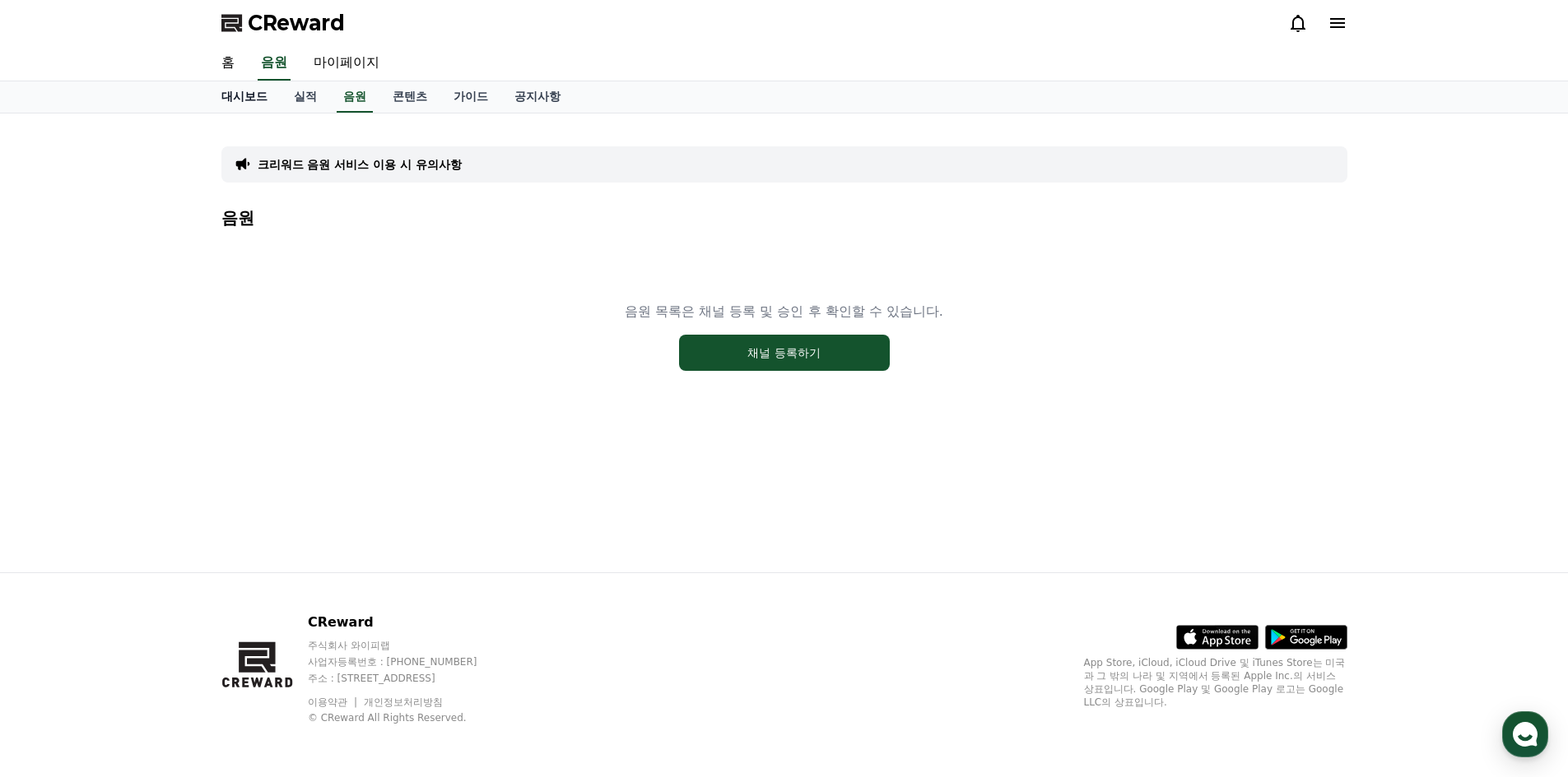
click at [251, 93] on link "대시보드" at bounding box center [244, 97] width 72 height 31
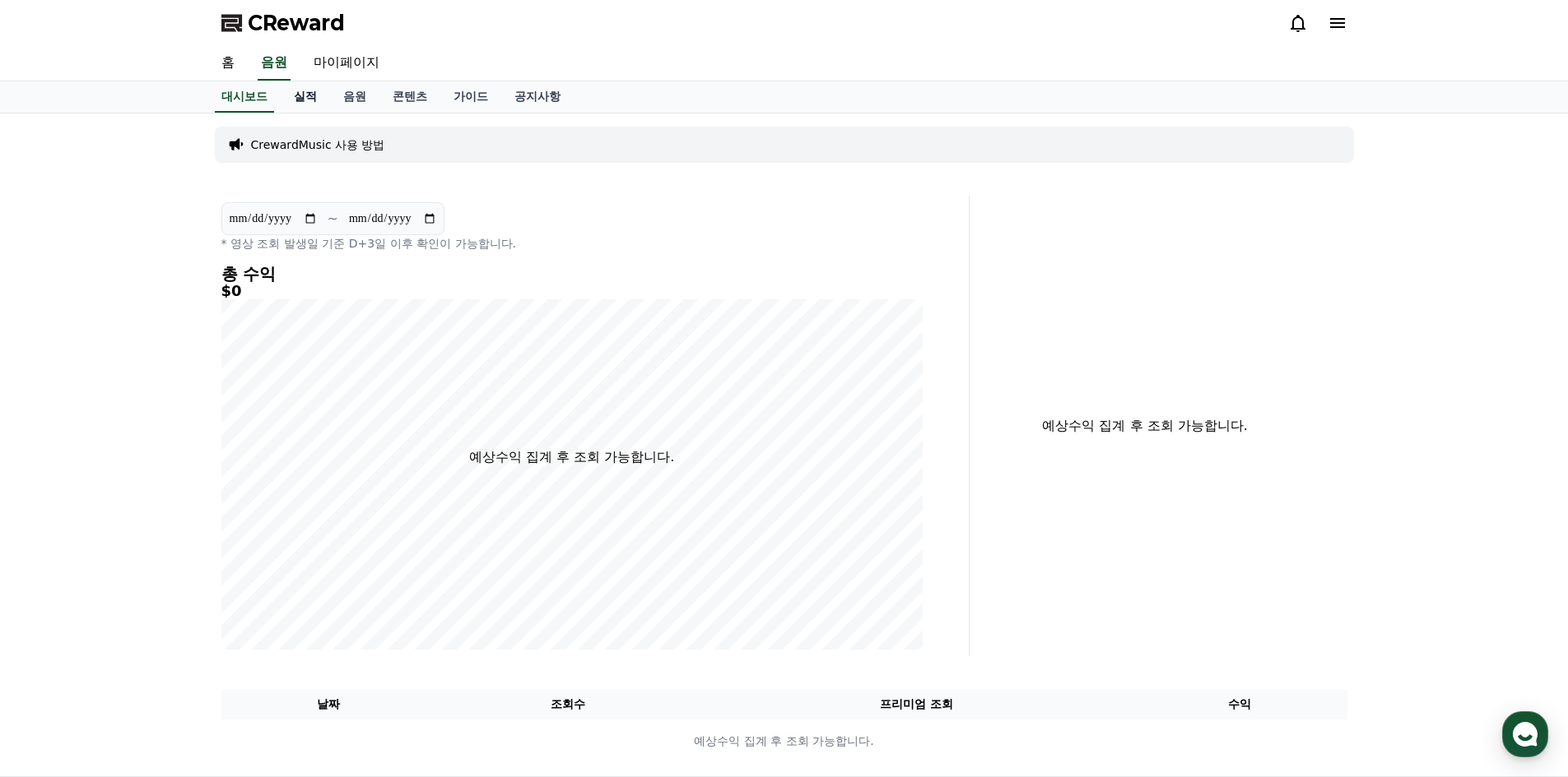
click at [300, 97] on link "실적" at bounding box center [305, 97] width 49 height 31
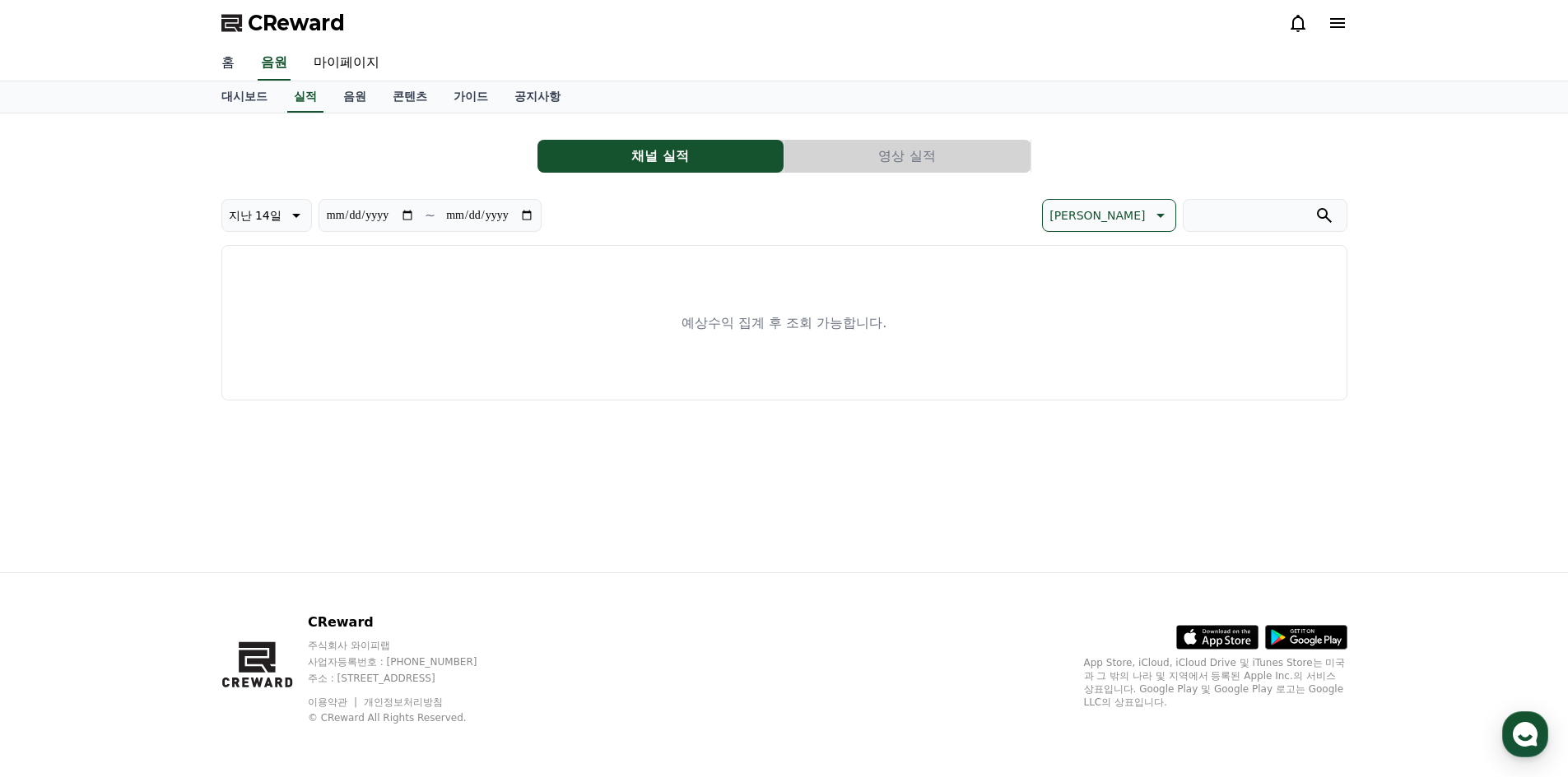
click at [231, 63] on link "홈" at bounding box center [228, 63] width 39 height 35
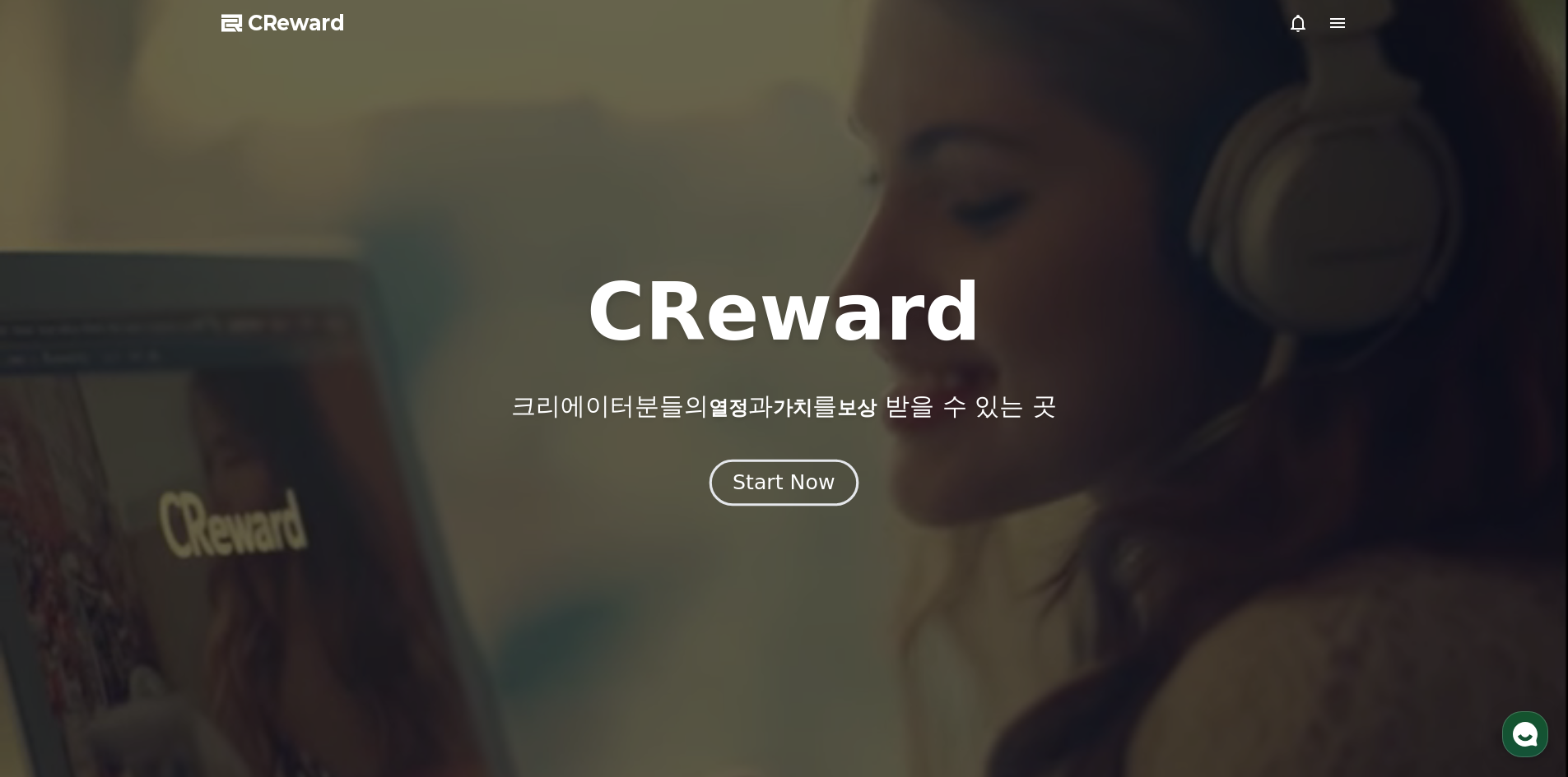
click at [788, 487] on div "Start Now" at bounding box center [784, 482] width 102 height 28
